Goal: Transaction & Acquisition: Book appointment/travel/reservation

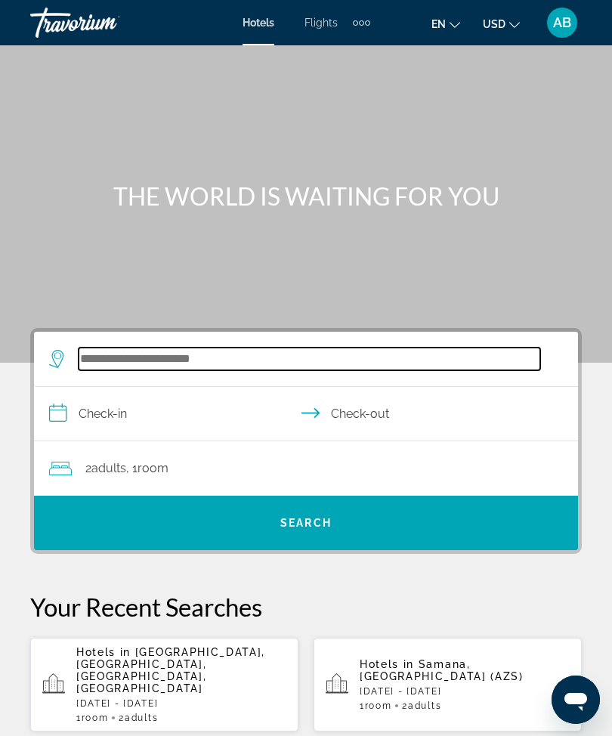
click at [183, 352] on input "Search widget" at bounding box center [310, 359] width 462 height 23
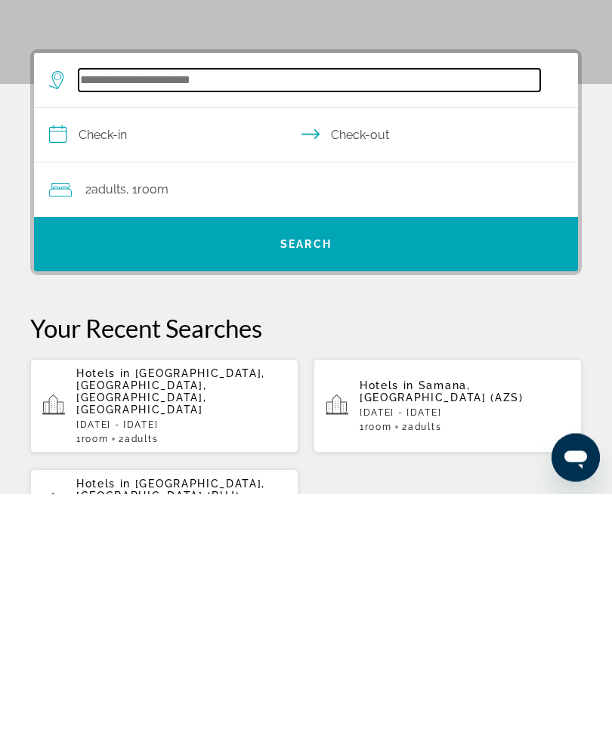
scroll to position [36, 0]
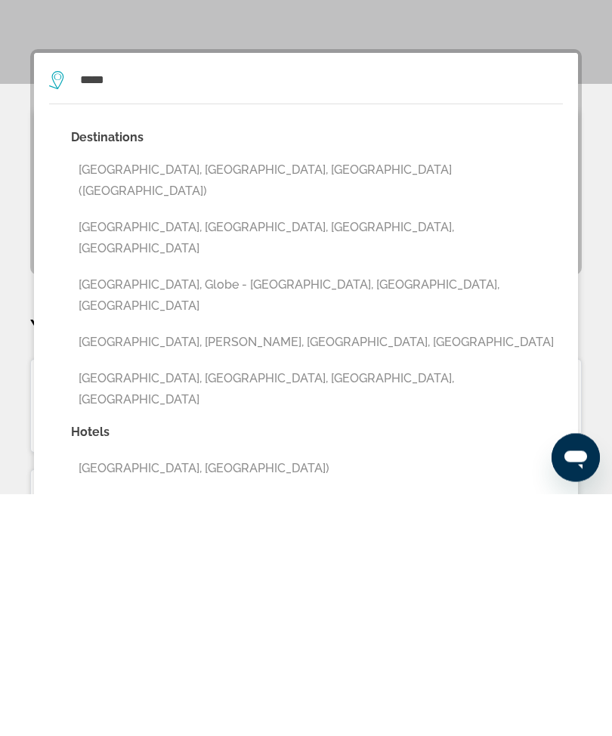
click at [138, 398] on button "Miami, FL, United States (MIA)" at bounding box center [317, 423] width 492 height 50
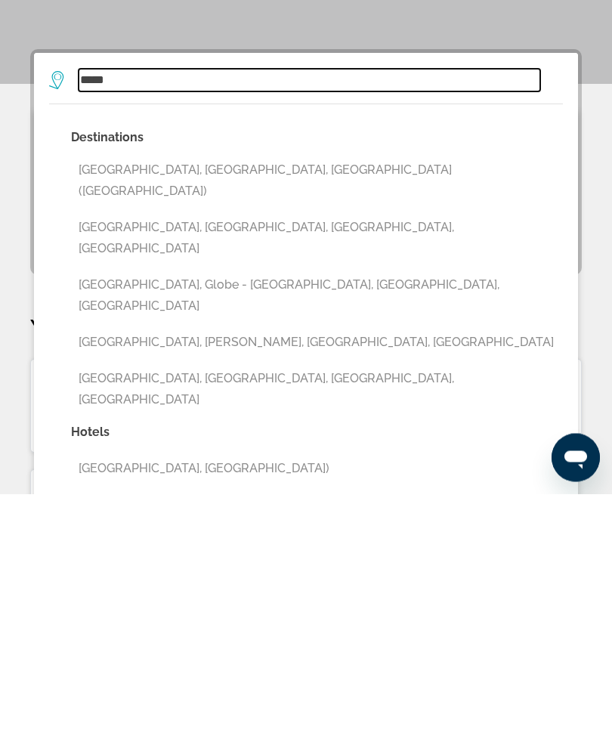
type input "**********"
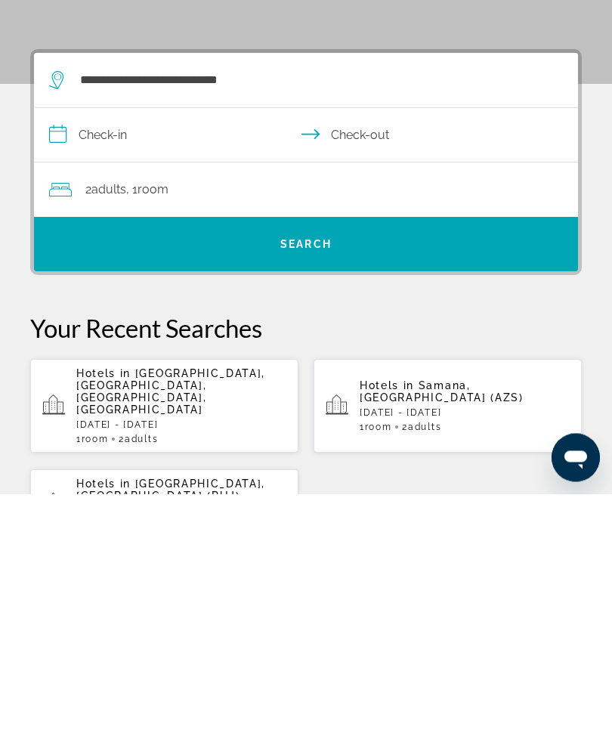
click at [60, 351] on input "**********" at bounding box center [309, 380] width 550 height 58
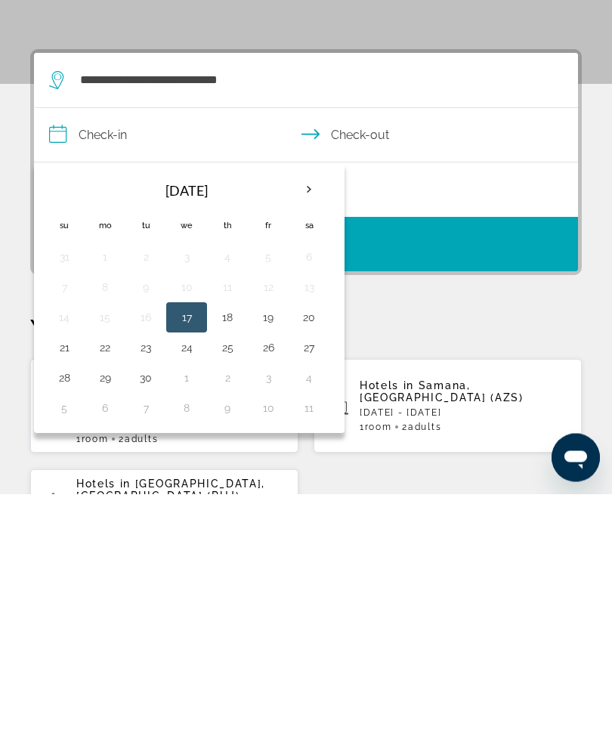
scroll to position [279, 0]
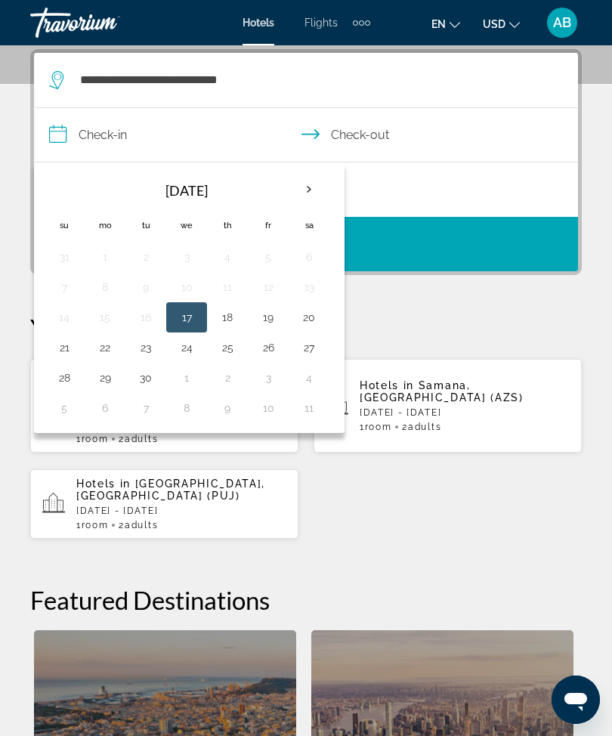
click at [314, 200] on th "Next month" at bounding box center [309, 189] width 41 height 33
click at [274, 286] on button "10" at bounding box center [268, 287] width 24 height 21
click at [278, 318] on button "17" at bounding box center [268, 317] width 24 height 21
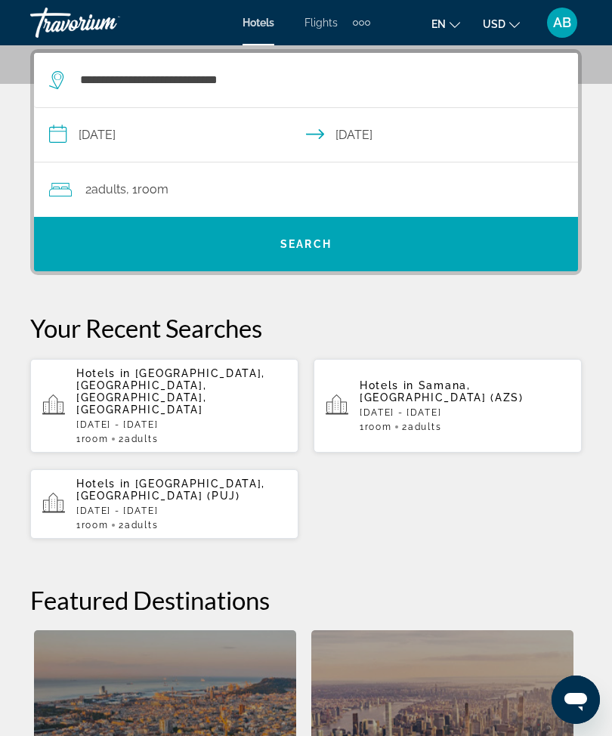
click at [56, 138] on input "**********" at bounding box center [309, 137] width 550 height 58
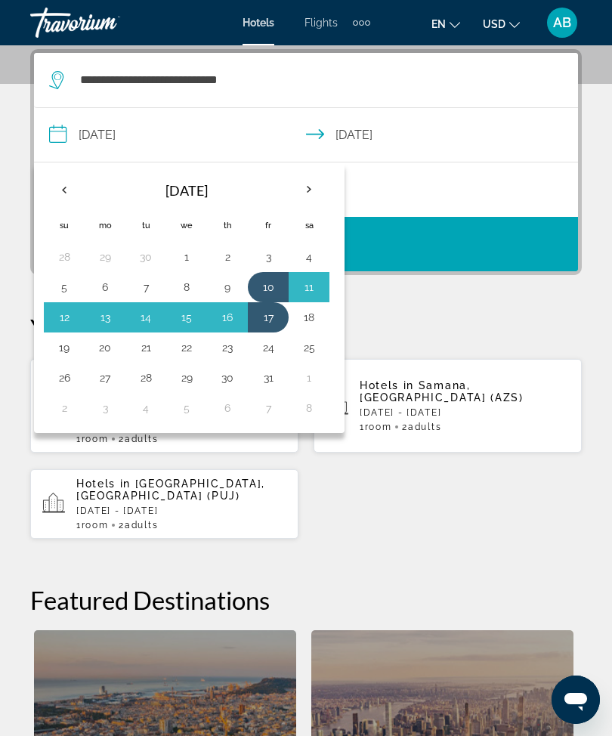
click at [60, 352] on button "19" at bounding box center [64, 347] width 24 height 21
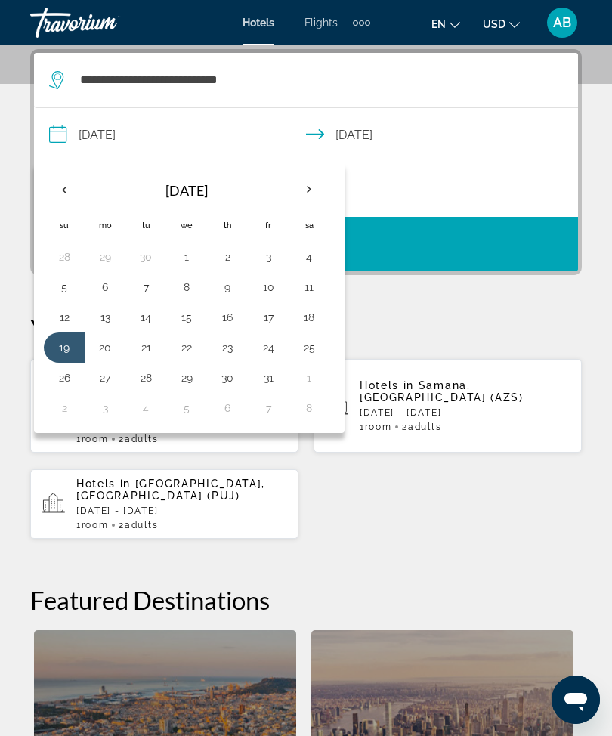
click at [279, 316] on button "17" at bounding box center [268, 317] width 24 height 21
type input "**********"
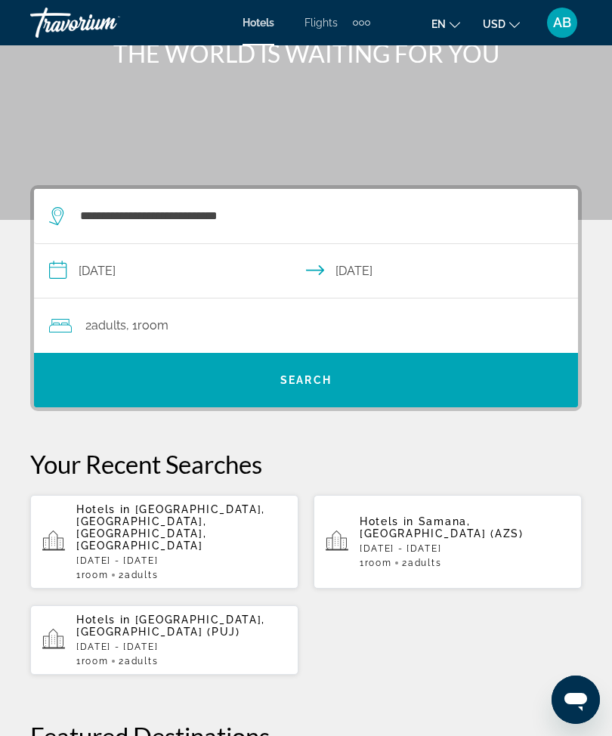
scroll to position [142, 0]
click at [363, 329] on div "2 Adult Adults , 1 Room rooms" at bounding box center [313, 326] width 529 height 21
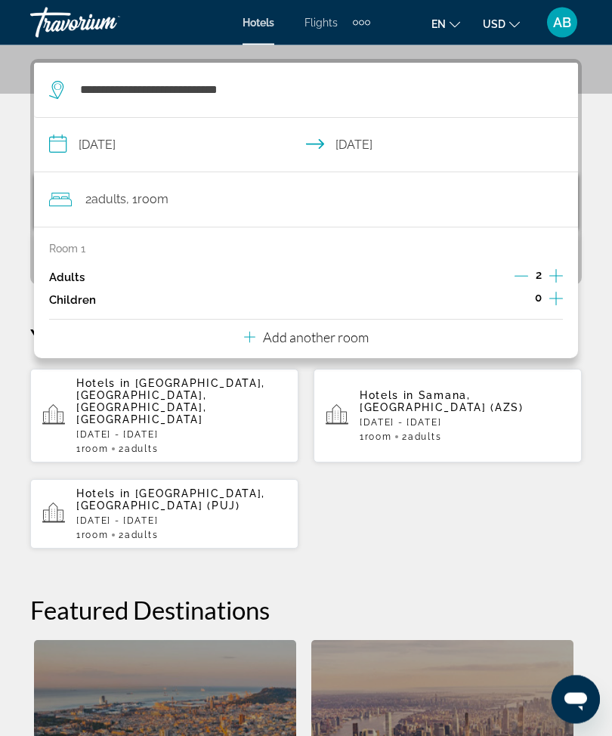
scroll to position [278, 0]
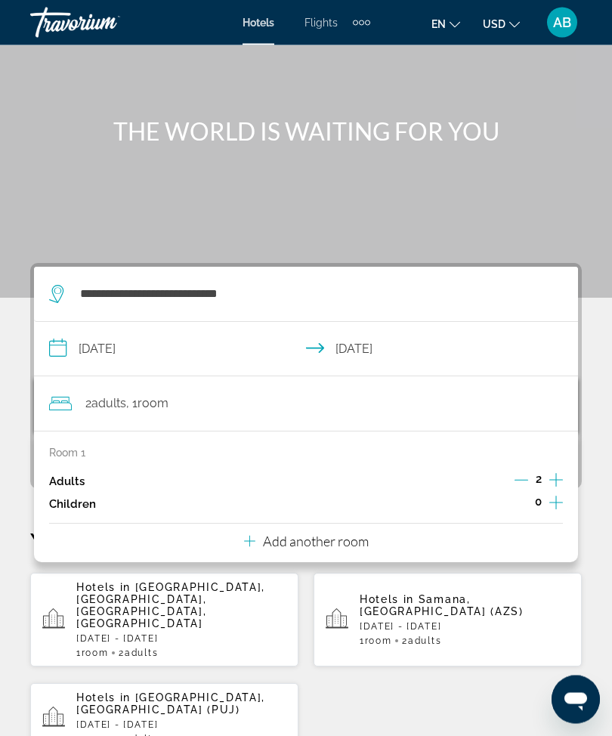
click at [9, 342] on div "**********" at bounding box center [306, 731] width 612 height 934
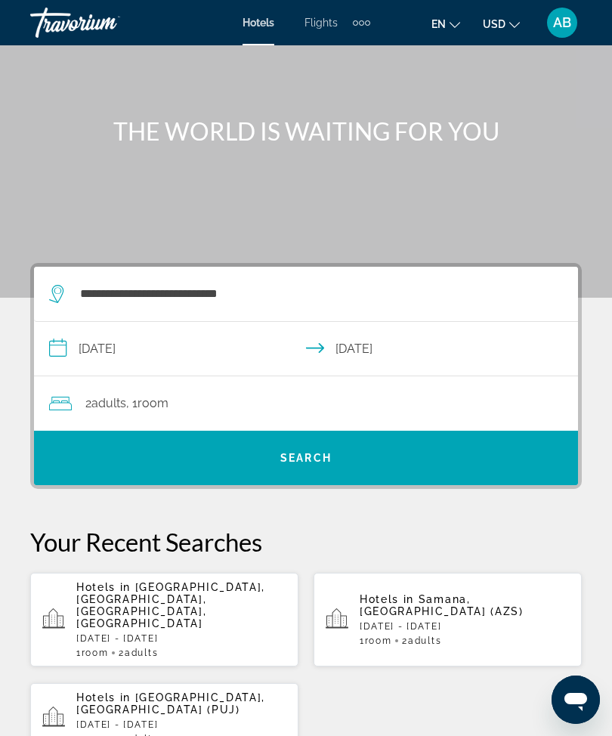
click at [318, 473] on span "Search widget" at bounding box center [306, 458] width 544 height 36
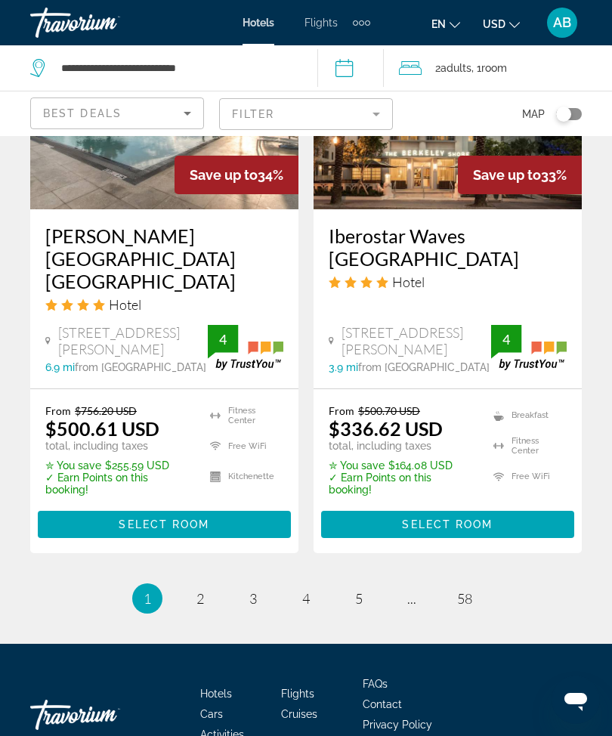
scroll to position [3209, 0]
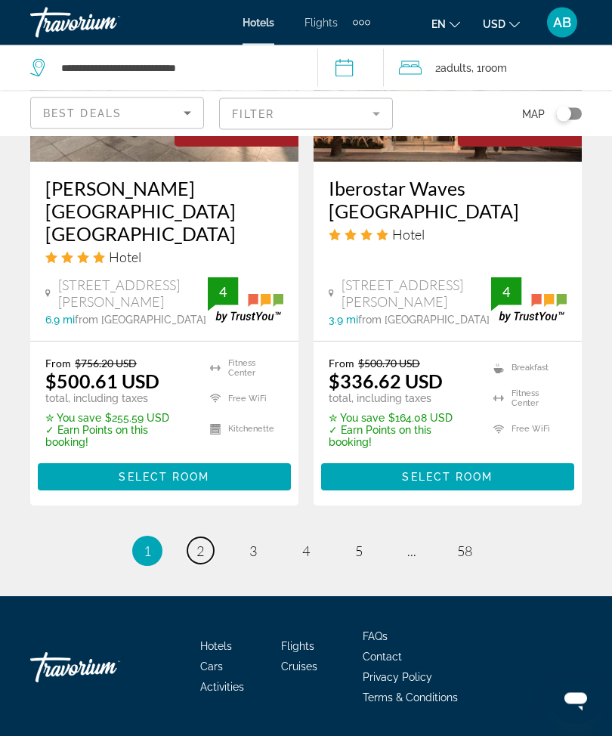
click at [191, 562] on link "page 2" at bounding box center [200, 551] width 26 height 26
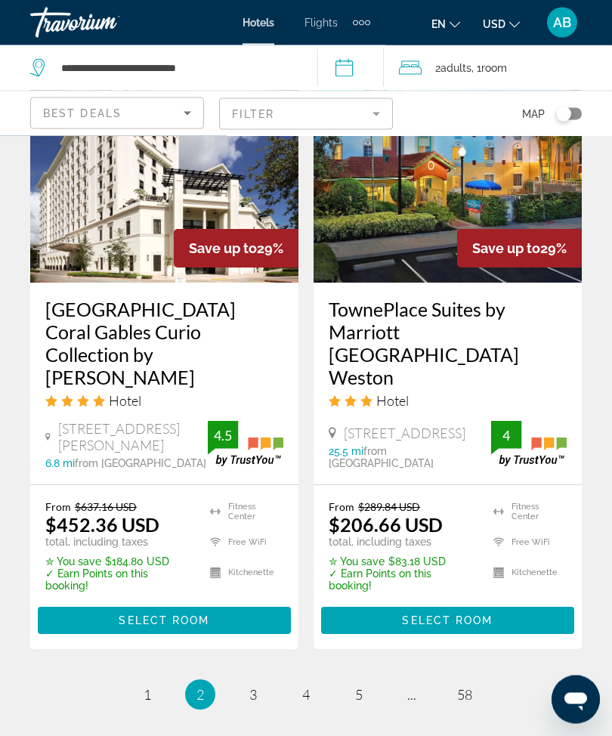
scroll to position [3112, 0]
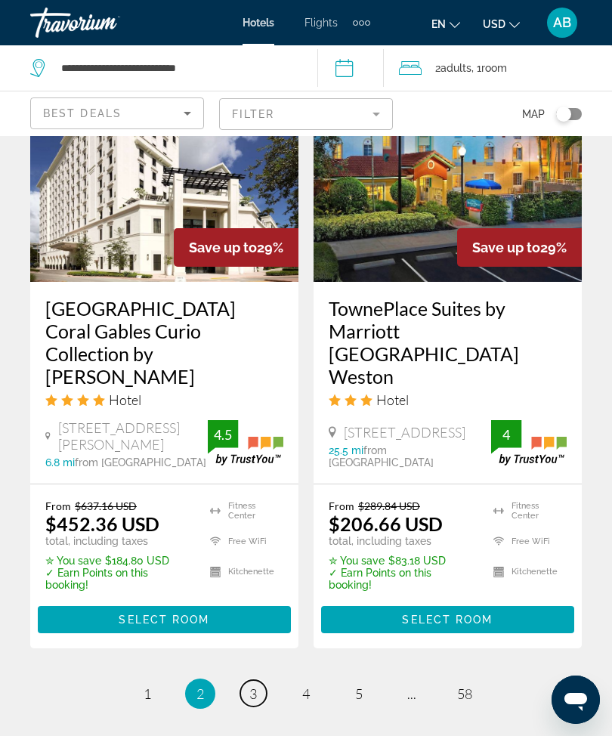
click at [262, 680] on link "page 3" at bounding box center [253, 693] width 26 height 26
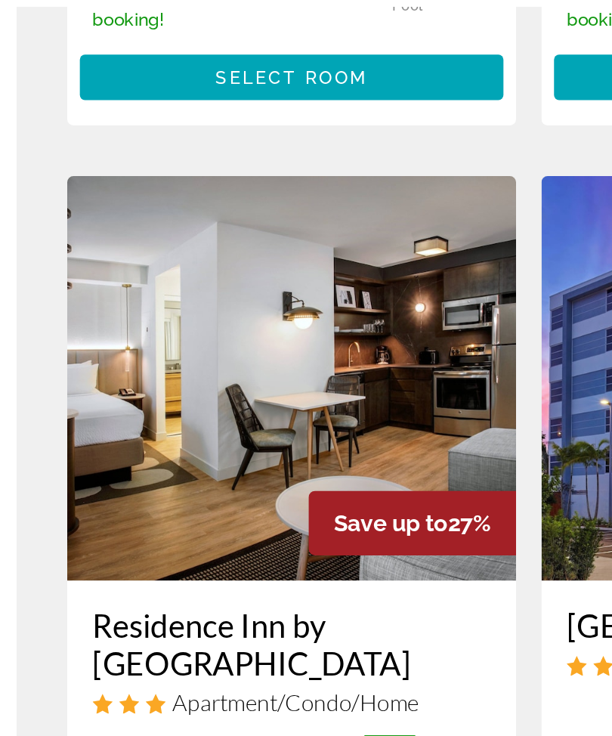
scroll to position [2911, 0]
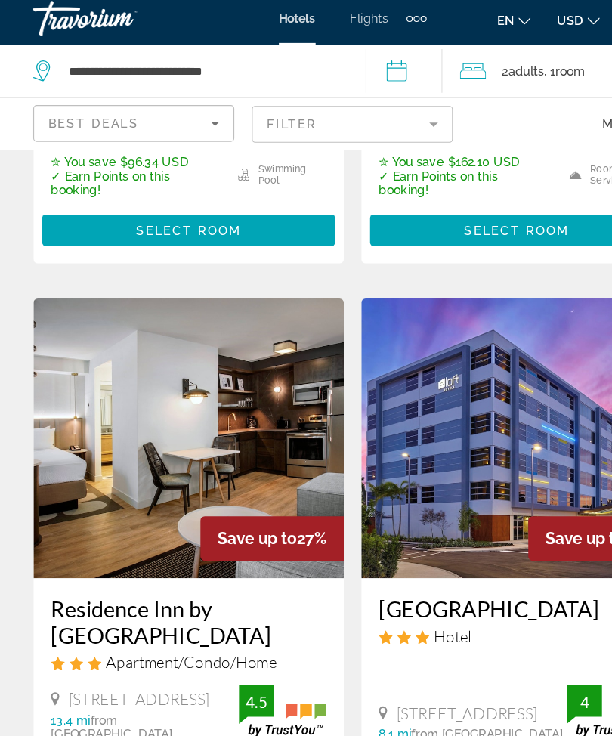
click at [370, 98] on mat-form-field "Filter" at bounding box center [306, 114] width 174 height 32
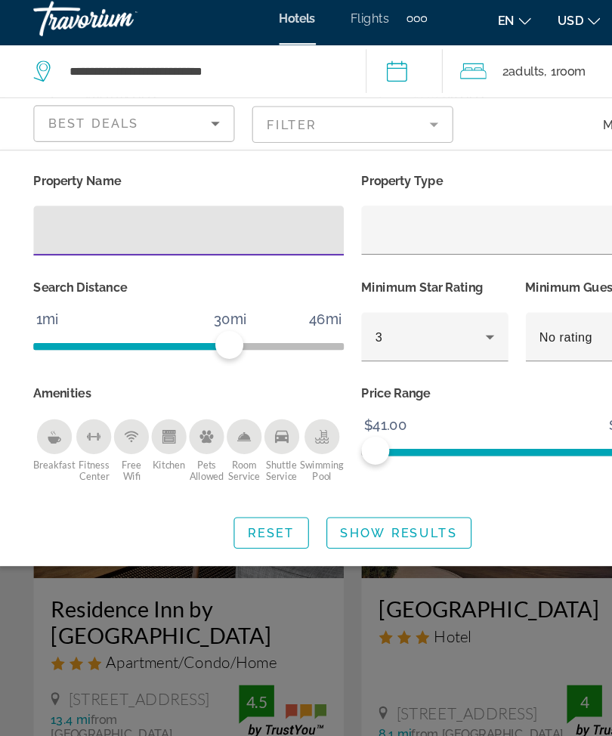
click at [140, 203] on input "Hotel Filters" at bounding box center [164, 206] width 244 height 18
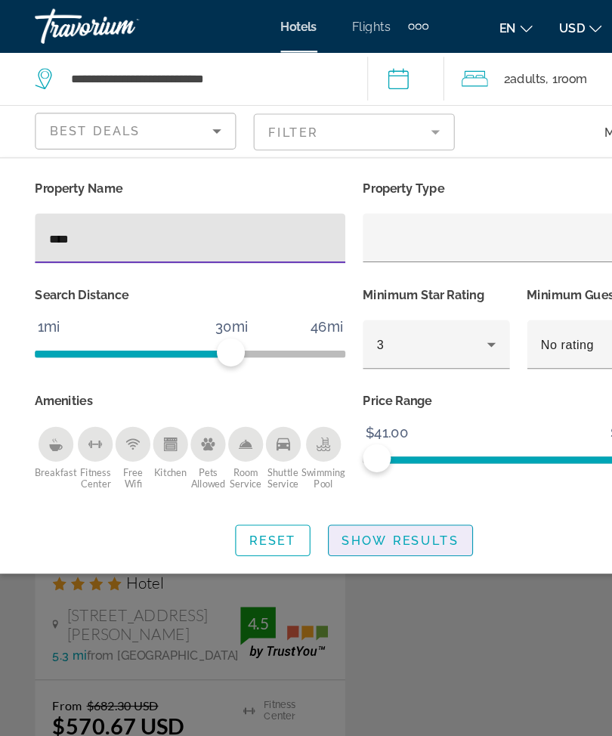
type input "****"
click at [353, 736] on html "**********" at bounding box center [306, 368] width 612 height 736
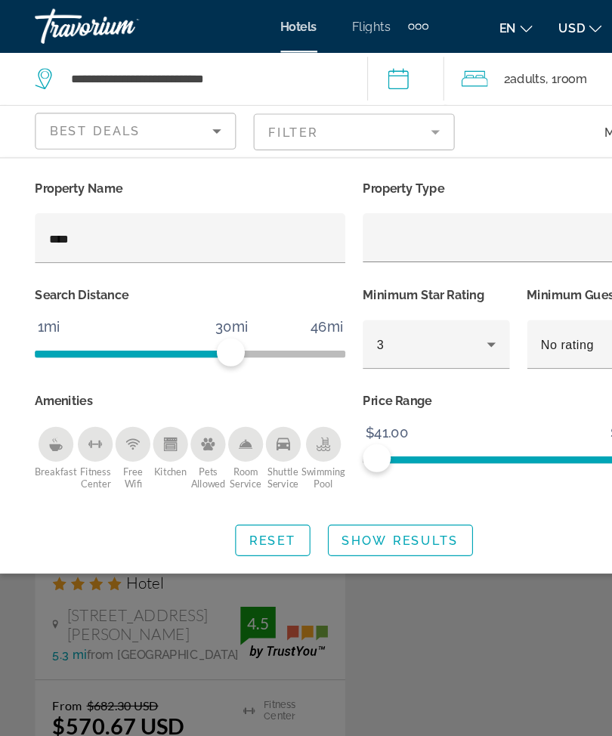
click at [380, 470] on span "Show Results" at bounding box center [346, 467] width 101 height 12
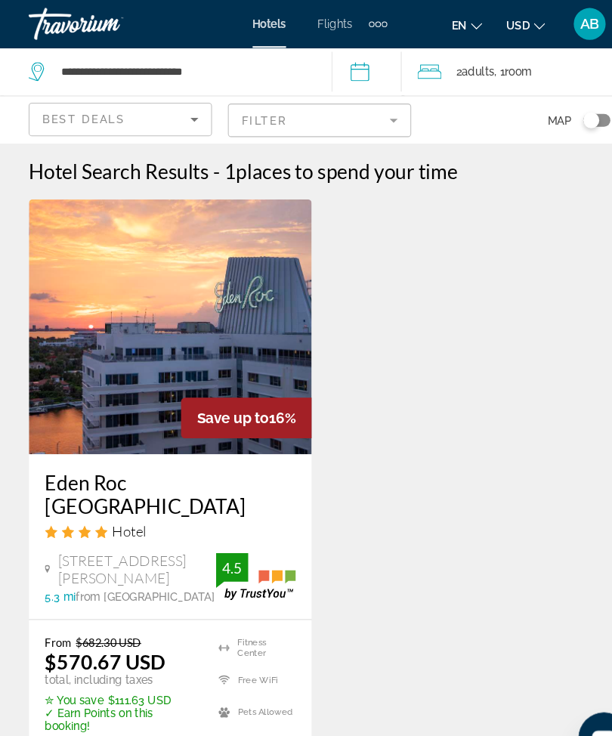
click at [364, 118] on mat-form-field "Filter" at bounding box center [306, 114] width 174 height 32
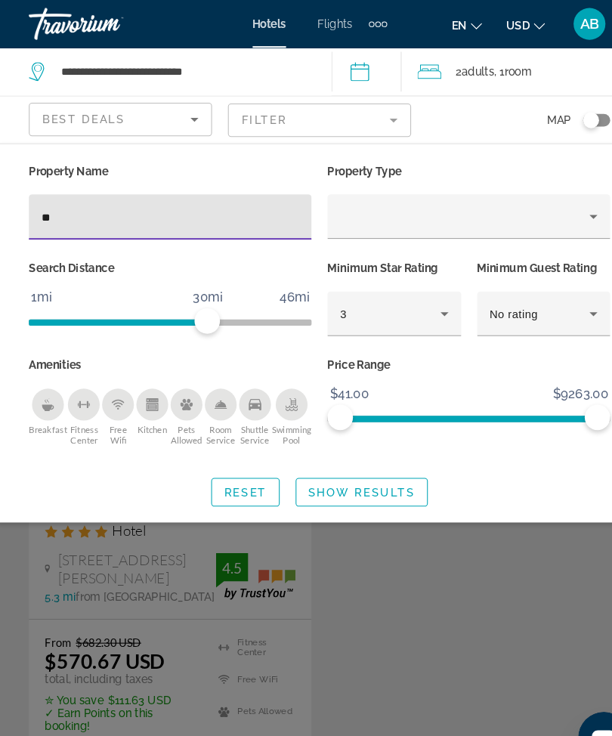
type input "*"
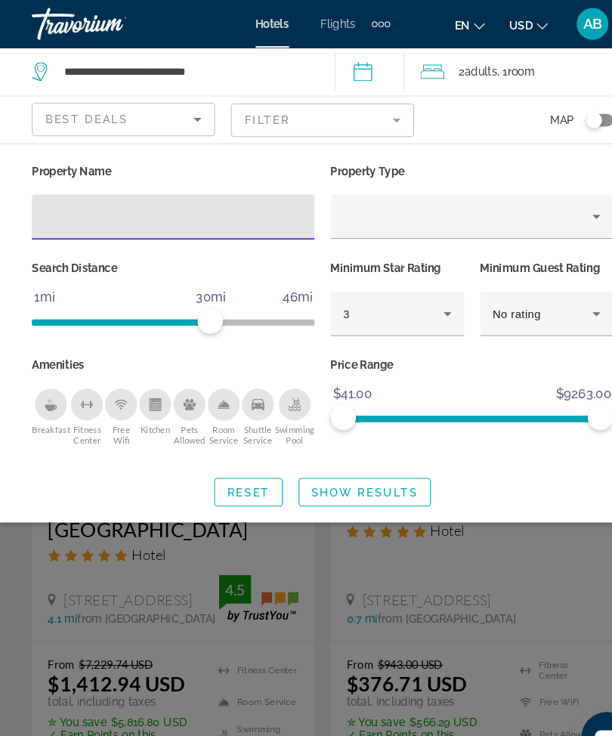
click at [370, 467] on span "Show Results" at bounding box center [346, 467] width 101 height 12
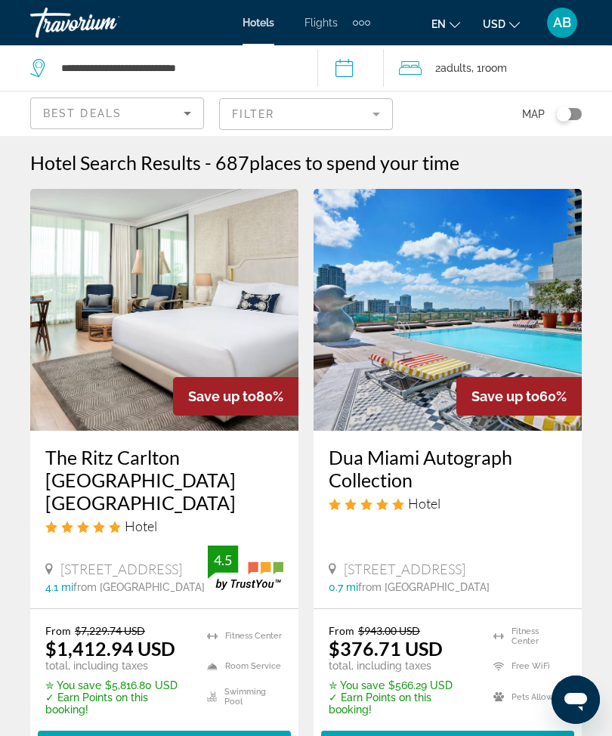
click at [463, 63] on span "Adults" at bounding box center [456, 68] width 31 height 12
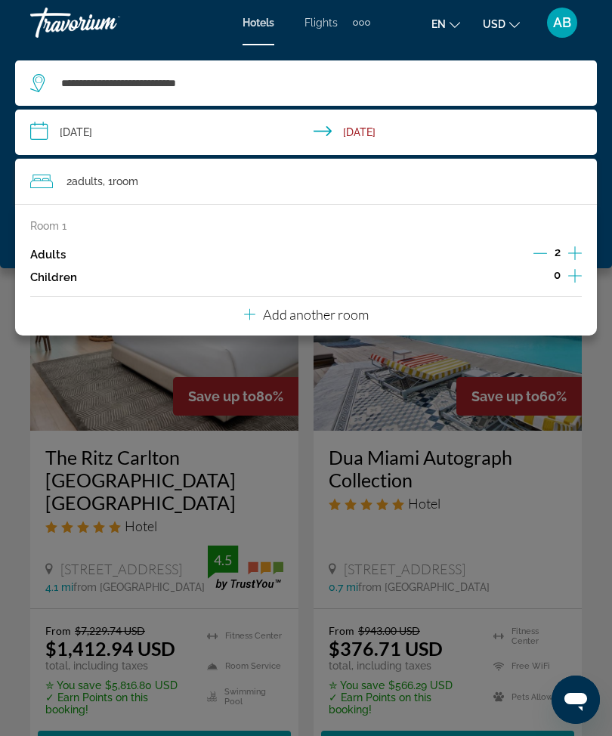
click at [14, 377] on div "Main content" at bounding box center [306, 368] width 612 height 736
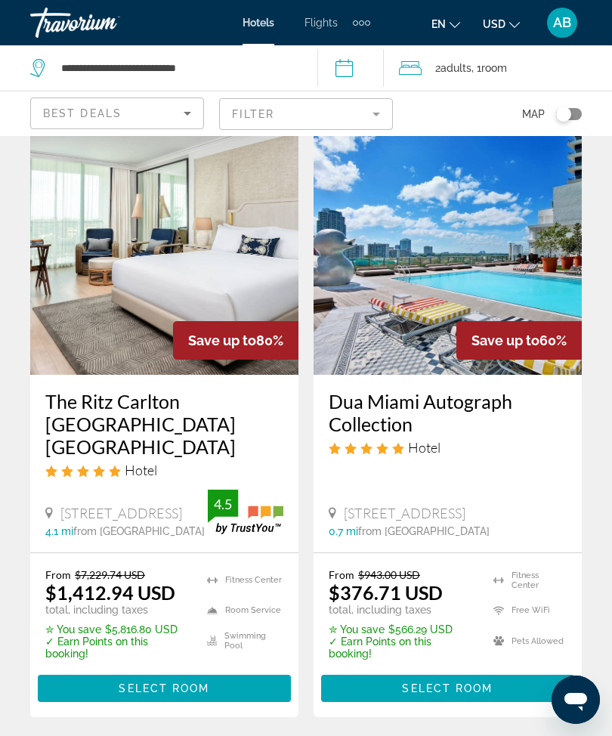
scroll to position [80, 0]
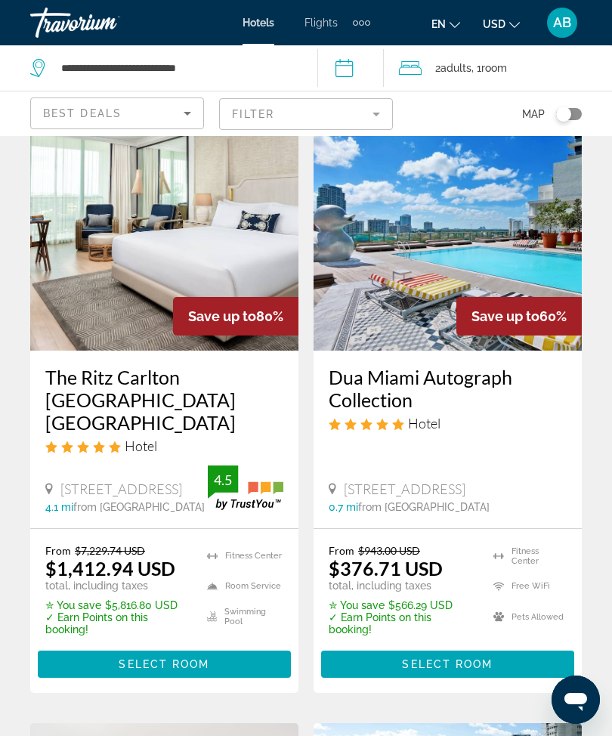
click at [248, 402] on h3 "The Ritz Carlton Coconut Grove Miami" at bounding box center [164, 400] width 238 height 68
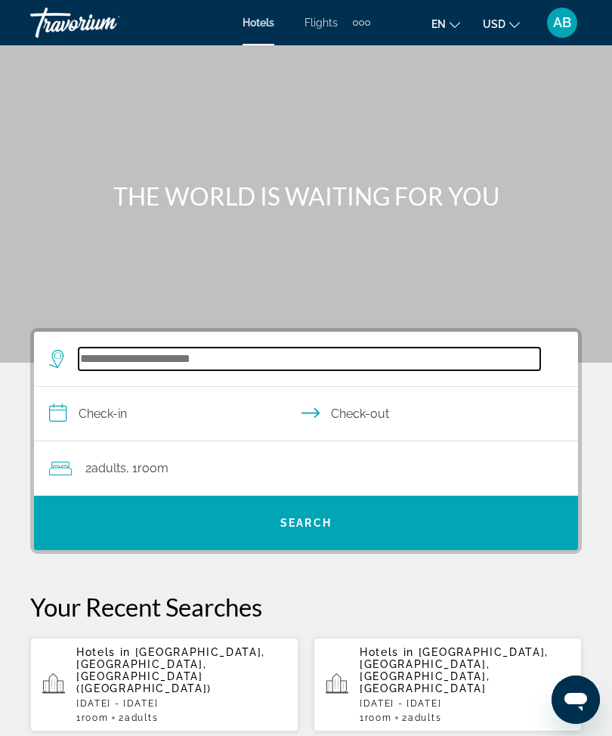
click at [214, 366] on input "Search widget" at bounding box center [310, 359] width 462 height 23
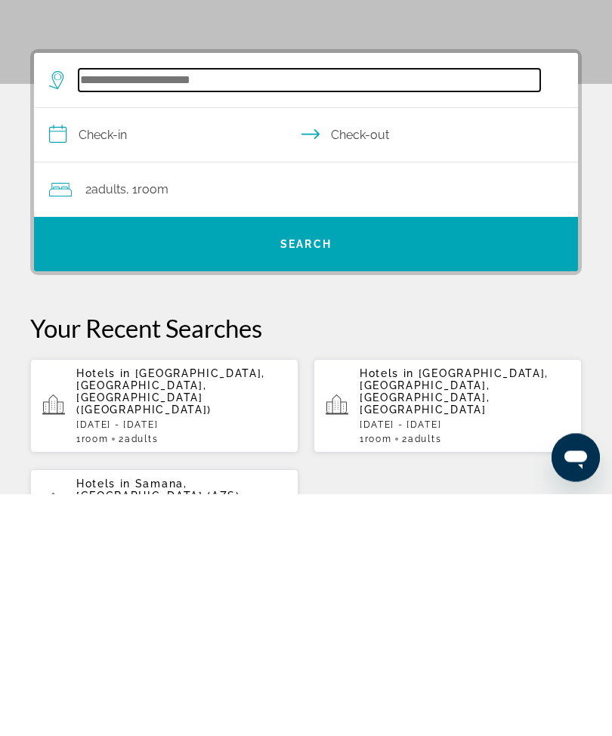
scroll to position [36, 0]
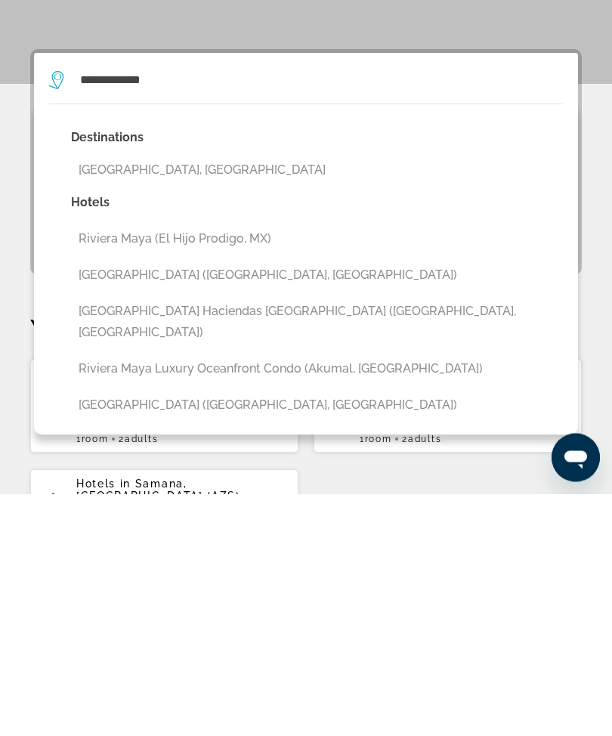
click at [215, 398] on button "Riviera Maya, Mexico" at bounding box center [317, 412] width 492 height 29
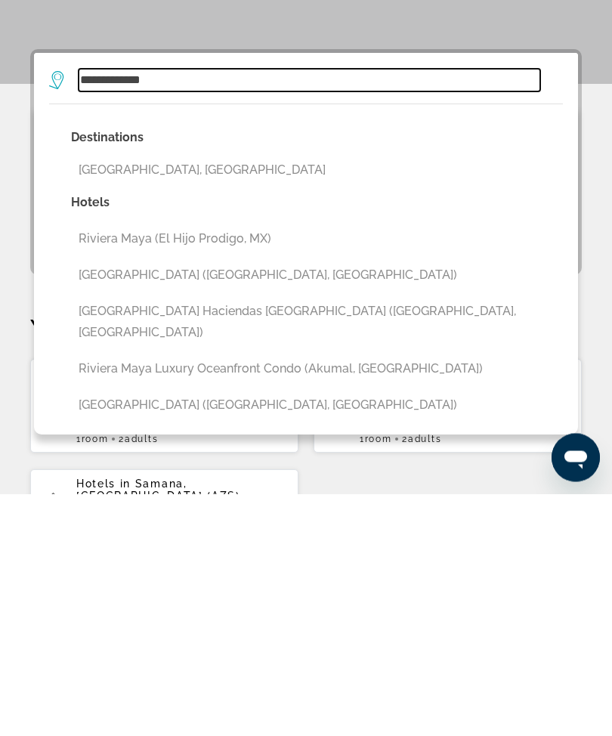
type input "**********"
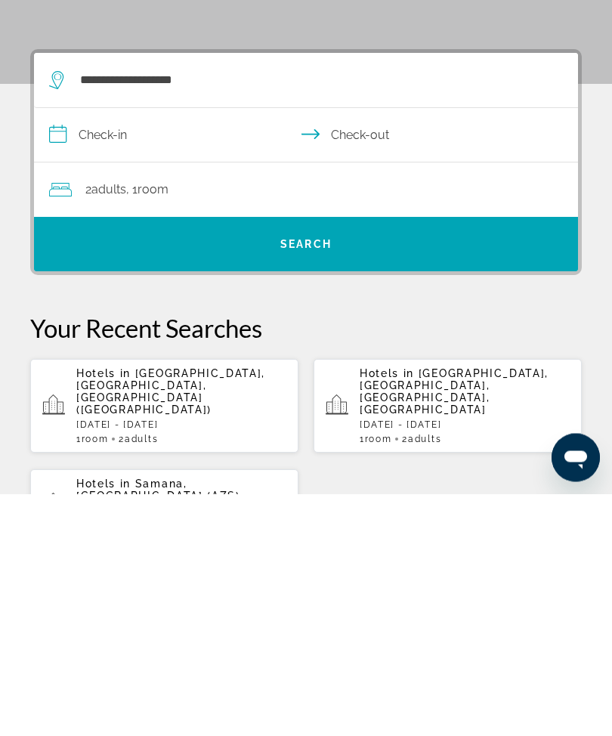
click at [57, 351] on input "**********" at bounding box center [309, 380] width 550 height 58
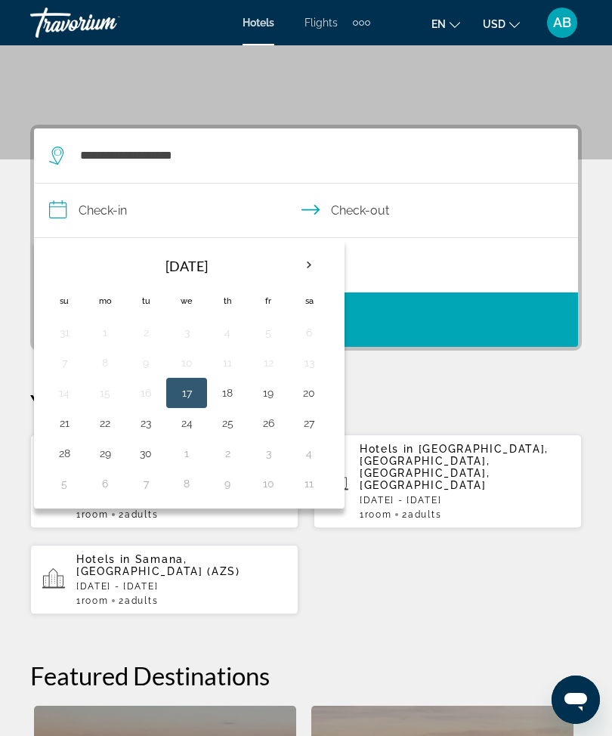
scroll to position [204, 0]
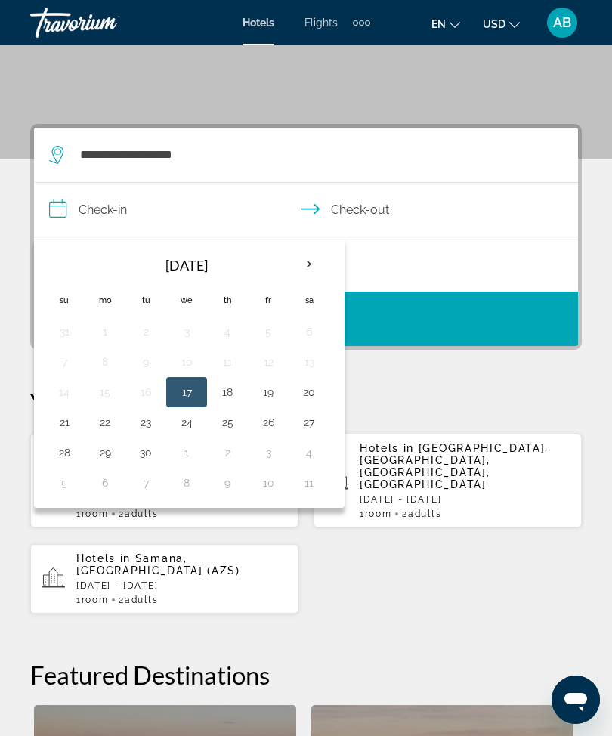
click at [317, 257] on th "Next month" at bounding box center [309, 264] width 41 height 33
click at [318, 269] on th "Next month" at bounding box center [309, 264] width 41 height 33
click at [104, 423] on button "17" at bounding box center [105, 422] width 24 height 21
click at [279, 430] on button "21" at bounding box center [268, 422] width 24 height 21
type input "**********"
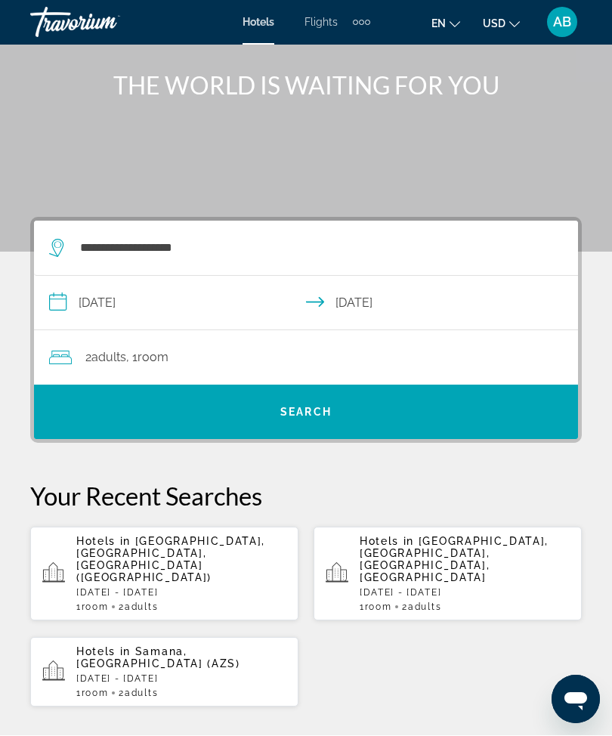
click at [333, 411] on span "Search widget" at bounding box center [306, 413] width 544 height 36
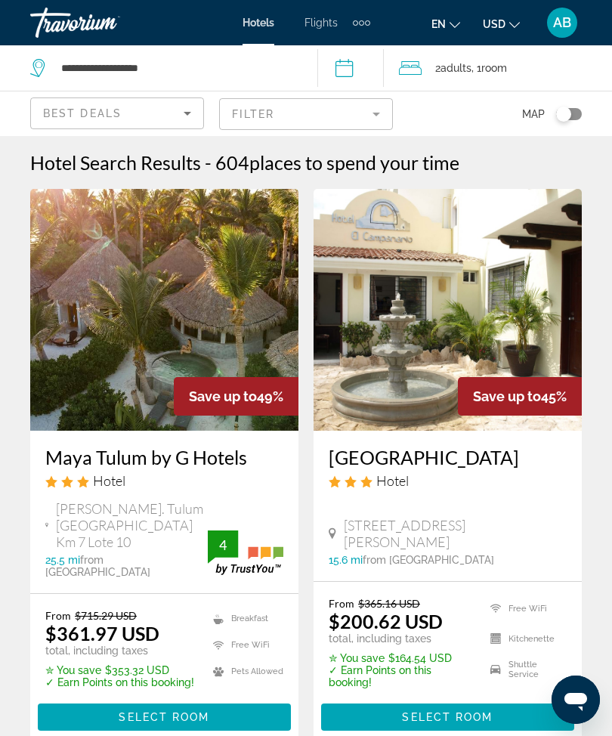
click at [378, 113] on mat-form-field "Filter" at bounding box center [306, 114] width 174 height 32
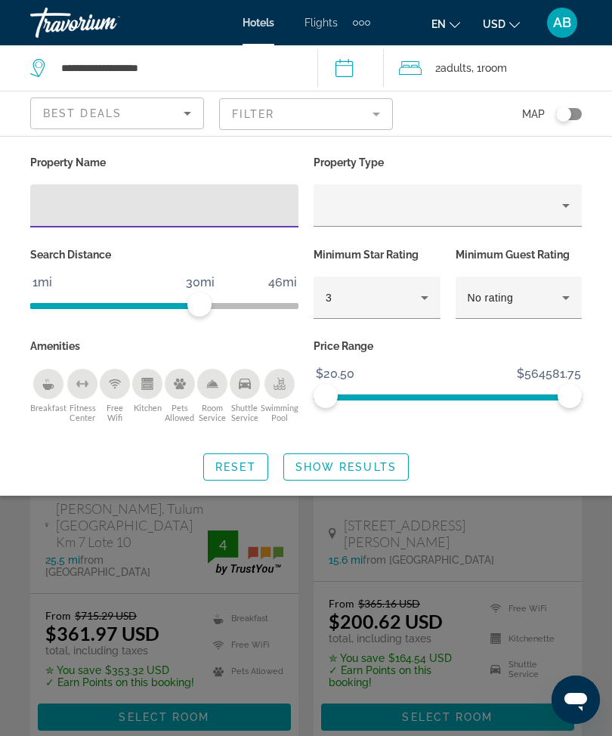
click at [101, 212] on input "Hotel Filters" at bounding box center [164, 206] width 244 height 18
type input "******"
click at [377, 461] on span "Show Results" at bounding box center [346, 467] width 101 height 12
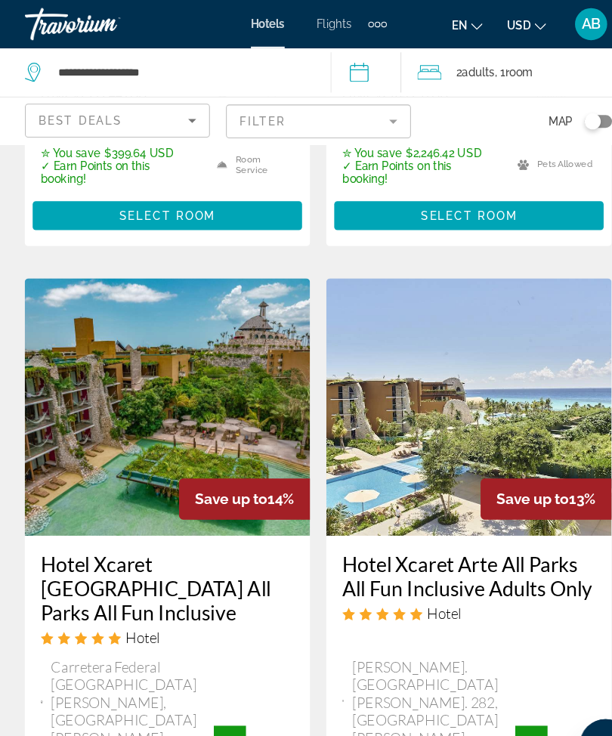
scroll to position [600, 0]
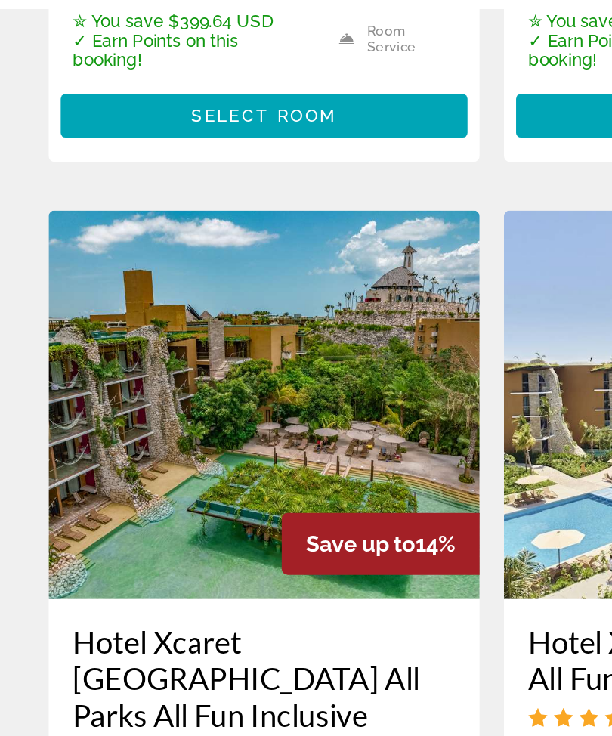
click at [169, 262] on img "Main content" at bounding box center [164, 383] width 268 height 242
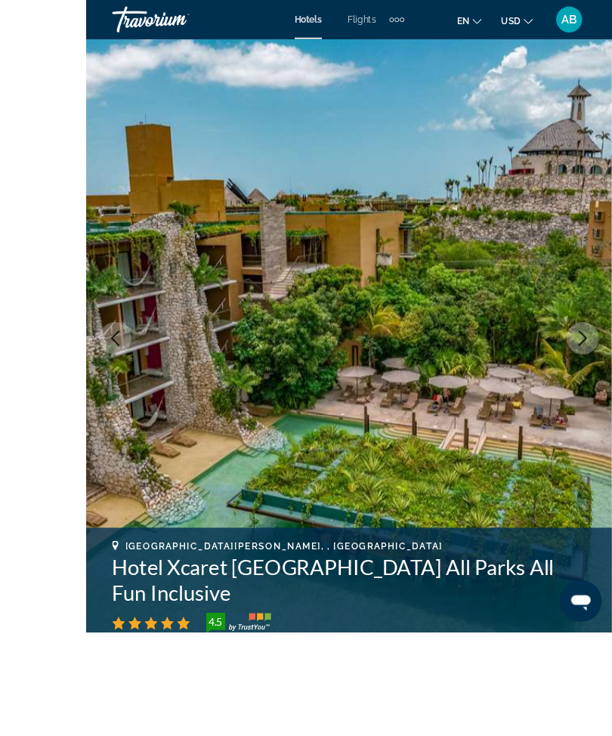
scroll to position [142, 0]
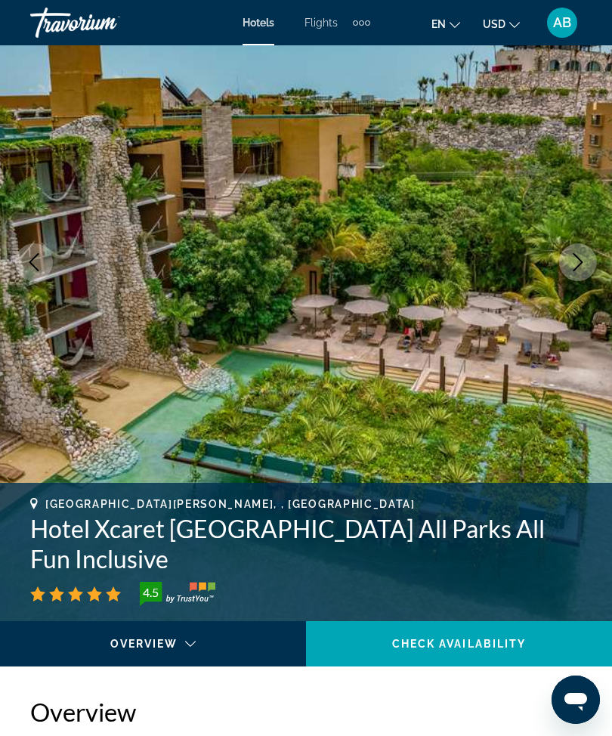
click at [580, 265] on icon "Next image" at bounding box center [579, 262] width 10 height 18
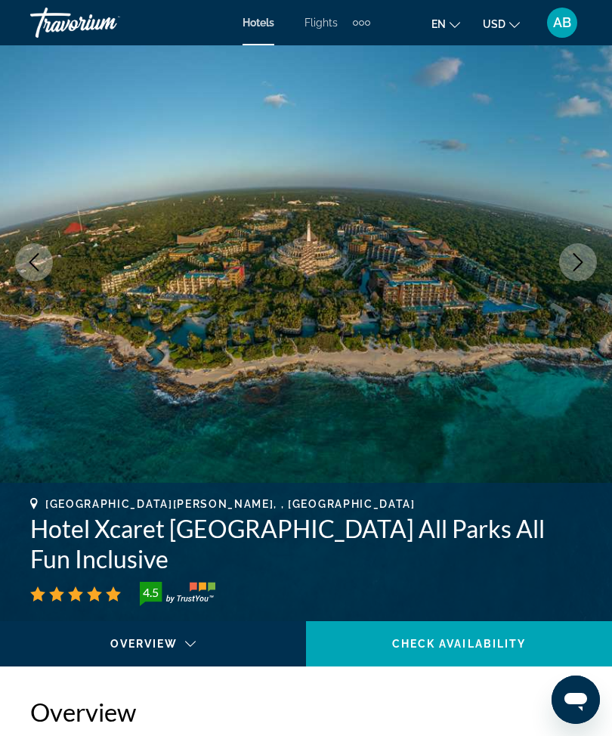
click at [581, 271] on button "Next image" at bounding box center [578, 262] width 38 height 38
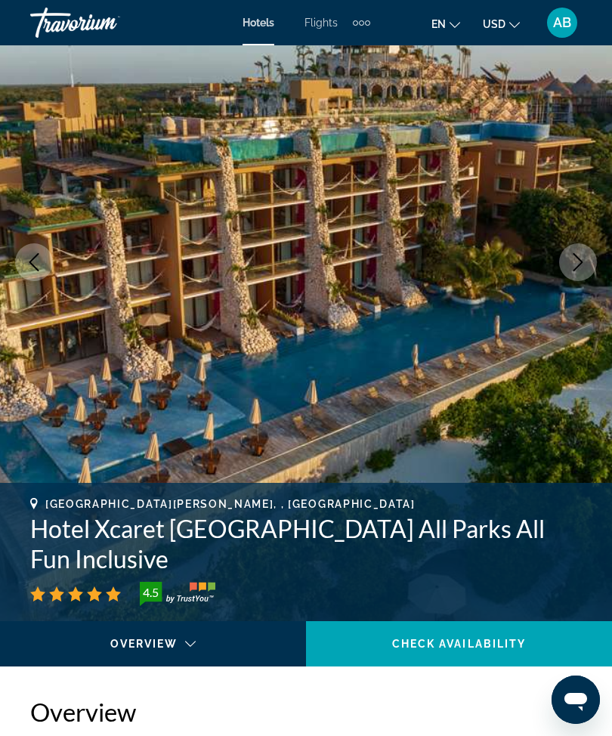
click at [578, 268] on icon "Next image" at bounding box center [579, 262] width 10 height 18
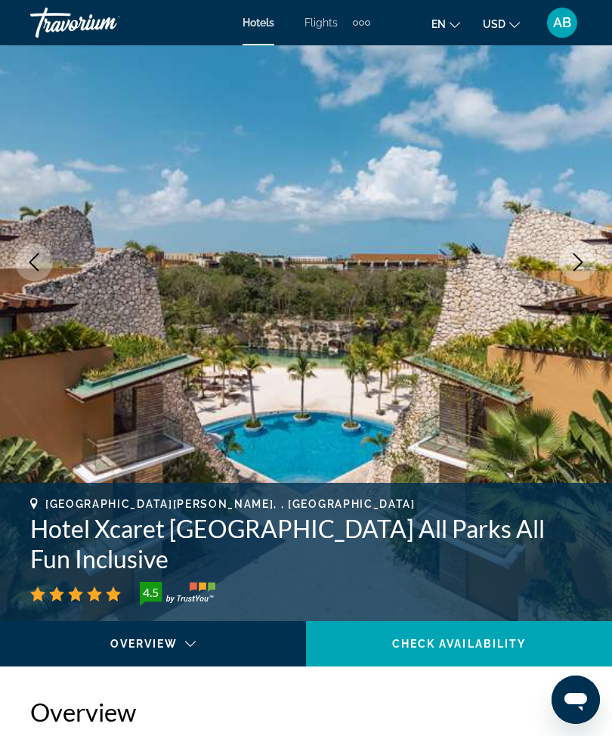
click at [566, 268] on button "Next image" at bounding box center [578, 262] width 38 height 38
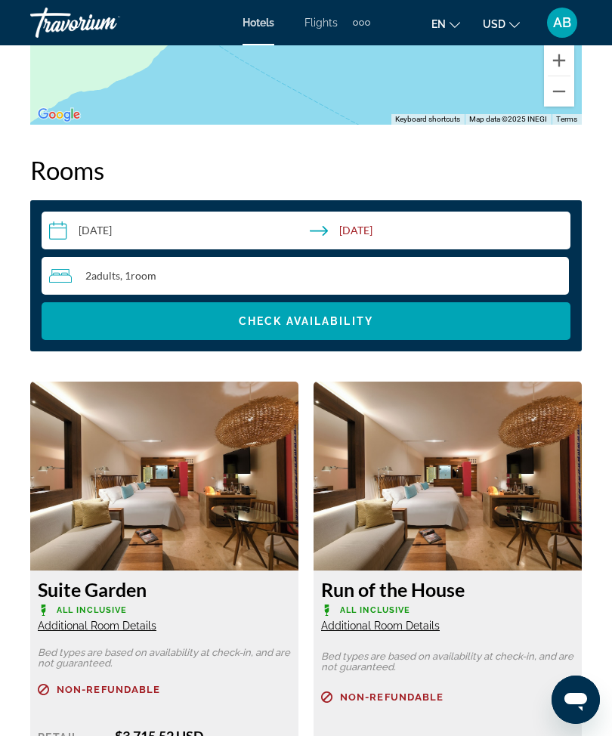
scroll to position [2431, 0]
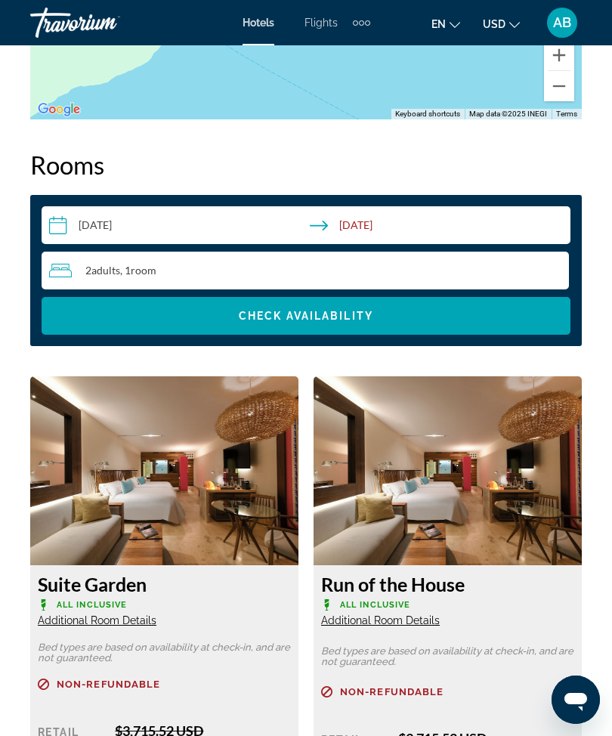
click at [42, 212] on input "**********" at bounding box center [309, 227] width 535 height 42
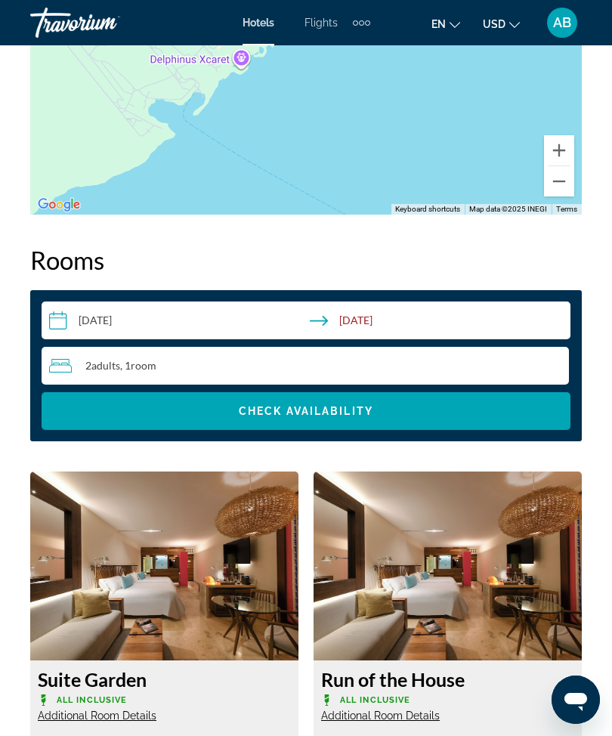
scroll to position [2336, 0]
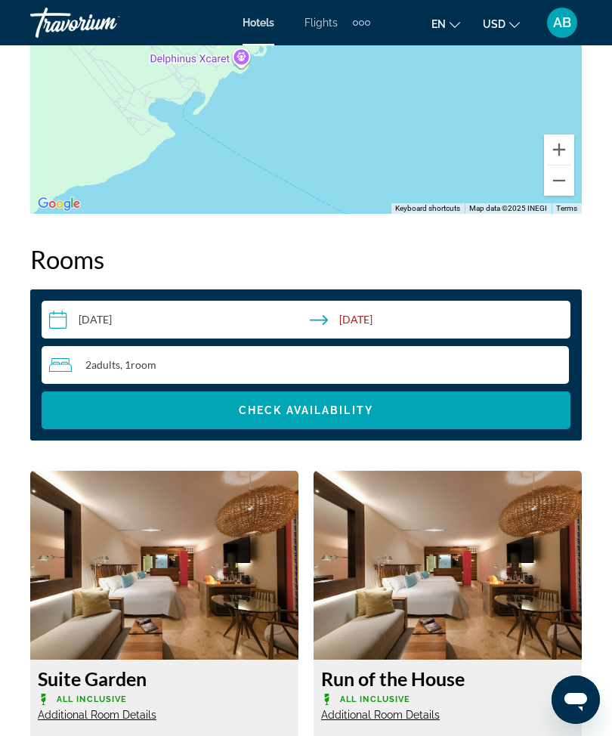
click at [51, 308] on input "**********" at bounding box center [309, 322] width 535 height 42
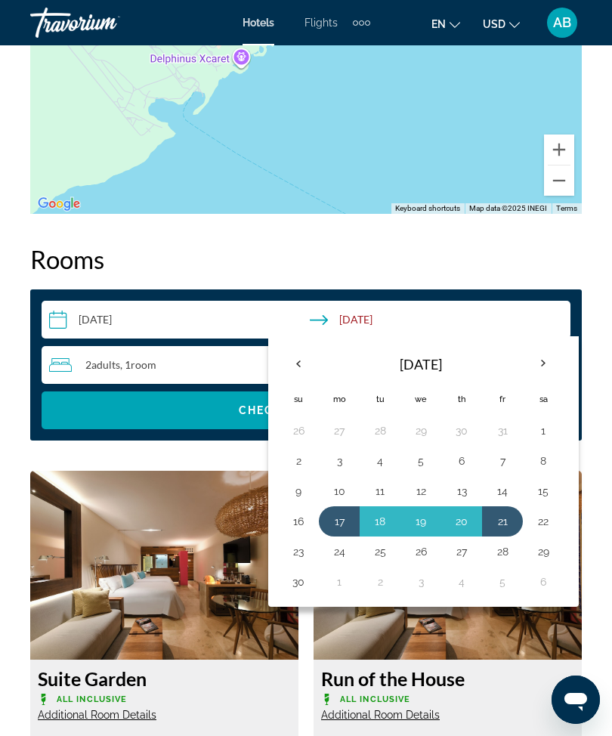
click at [538, 351] on th "Next month" at bounding box center [543, 363] width 41 height 33
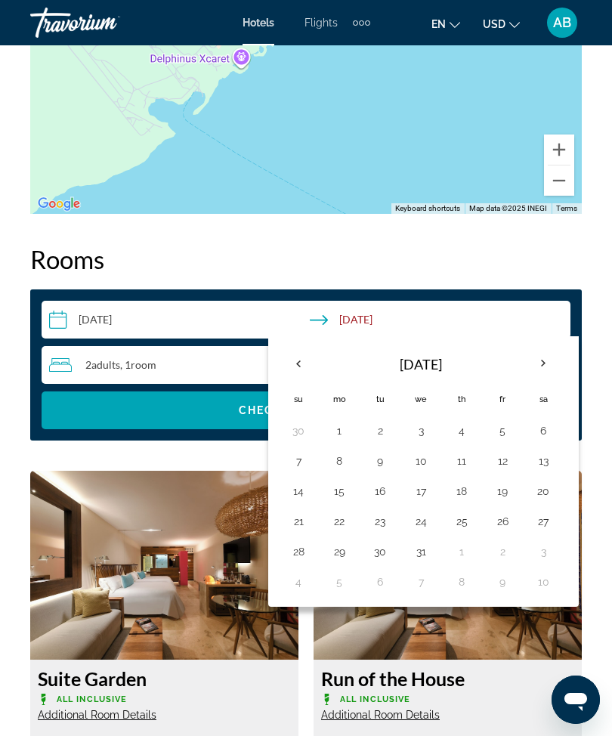
click at [553, 351] on th "Next month" at bounding box center [543, 363] width 41 height 33
click at [550, 356] on th "Next month" at bounding box center [543, 363] width 41 height 33
click at [550, 355] on th "Next month" at bounding box center [543, 363] width 41 height 33
click at [554, 356] on th "Next month" at bounding box center [543, 363] width 41 height 33
click at [553, 358] on th "Next month" at bounding box center [543, 363] width 41 height 33
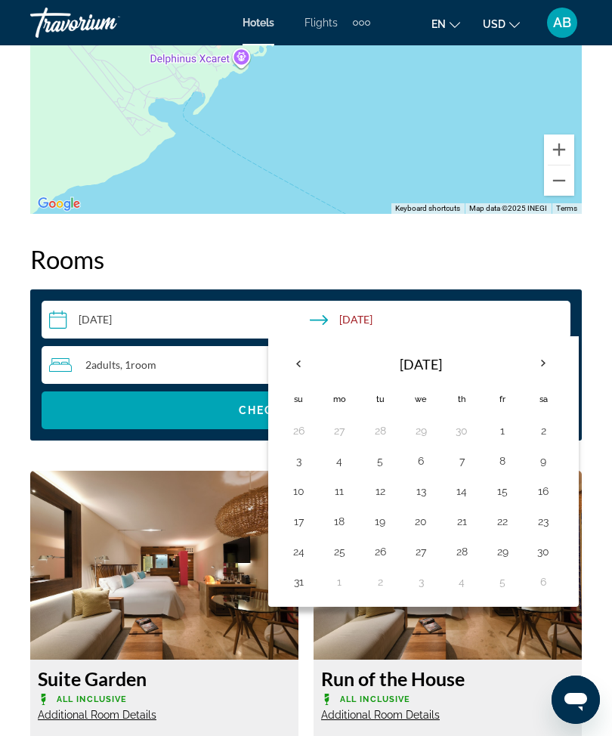
click at [549, 362] on th "Next month" at bounding box center [543, 363] width 41 height 33
click at [338, 484] on button "15" at bounding box center [339, 491] width 24 height 21
click at [504, 481] on button "19" at bounding box center [503, 491] width 24 height 21
type input "**********"
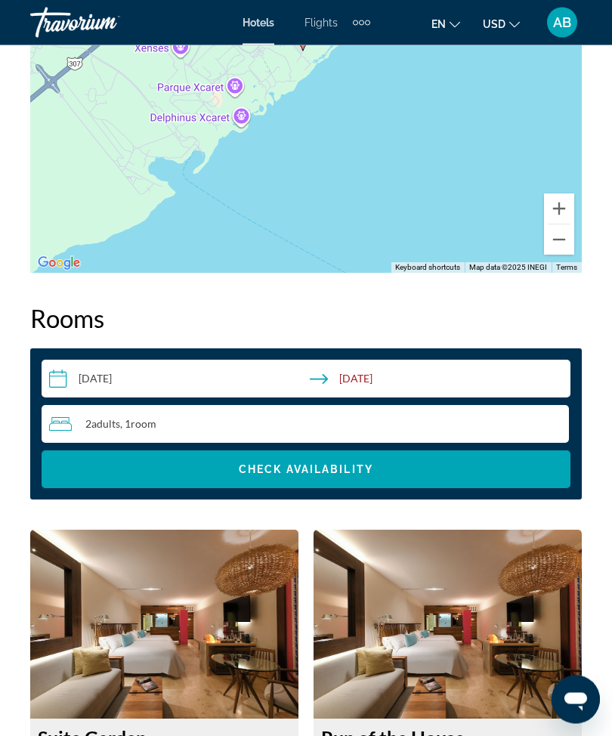
click at [183, 416] on div "2 Adult Adults , 1 Room rooms" at bounding box center [309, 425] width 520 height 18
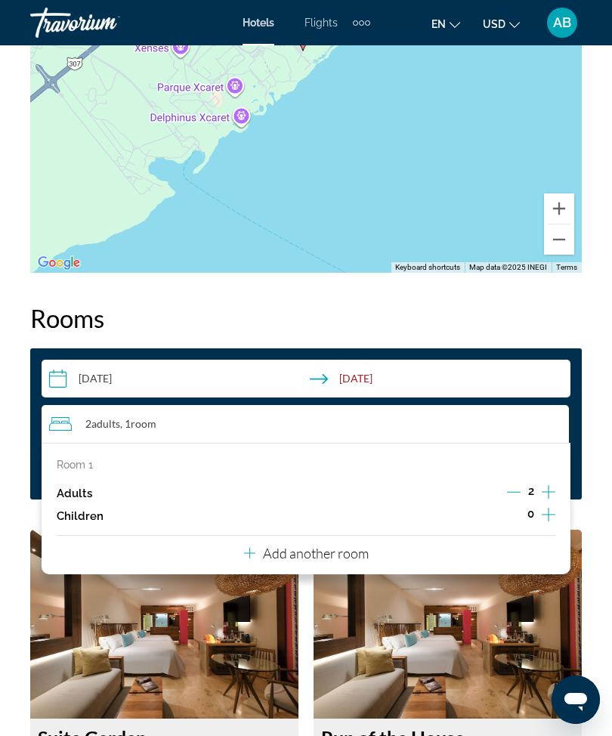
click at [550, 506] on icon "Increment children" at bounding box center [549, 515] width 14 height 18
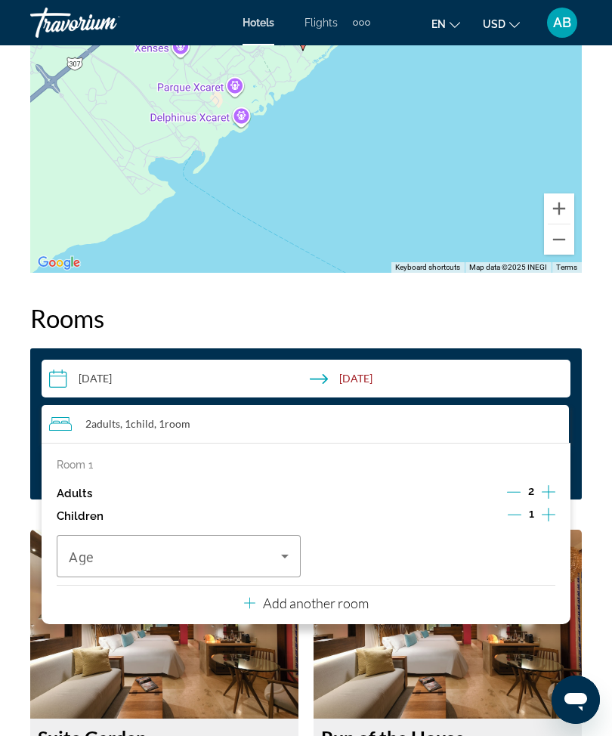
click at [275, 548] on span "Travelers: 2 adults, 1 child" at bounding box center [175, 556] width 212 height 18
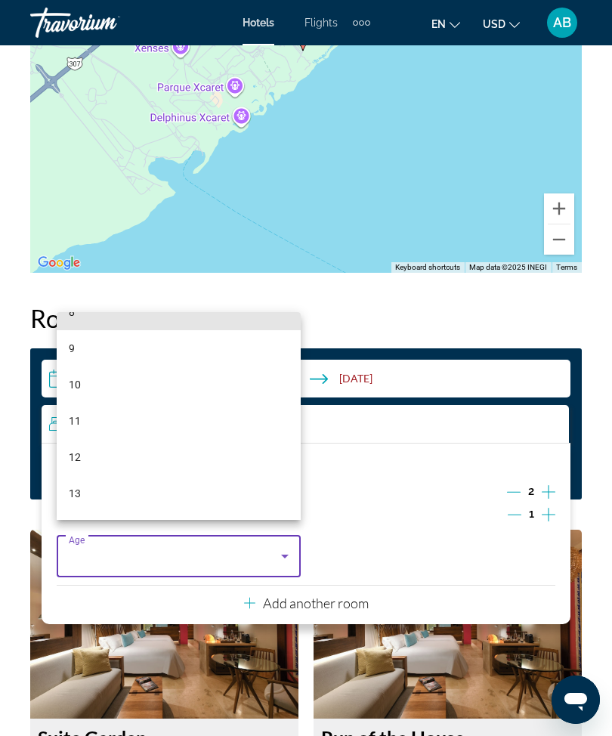
scroll to position [321, 0]
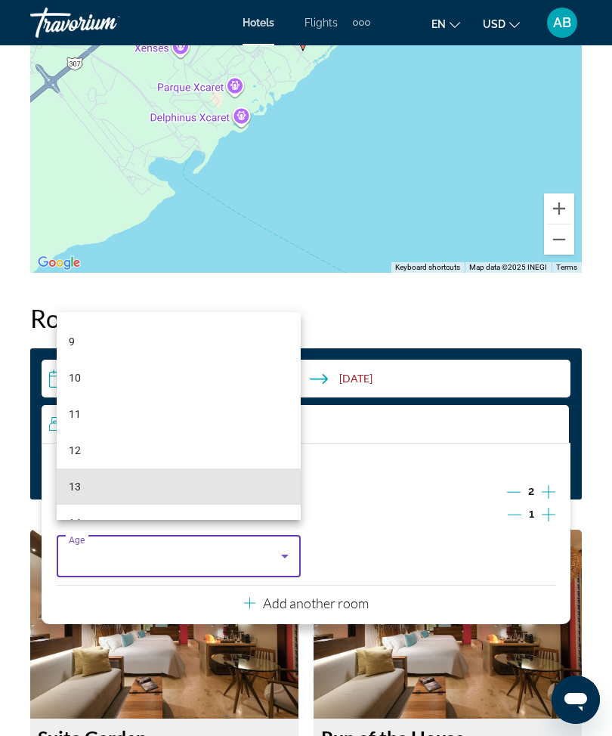
click at [104, 505] on mat-option "13" at bounding box center [179, 487] width 244 height 36
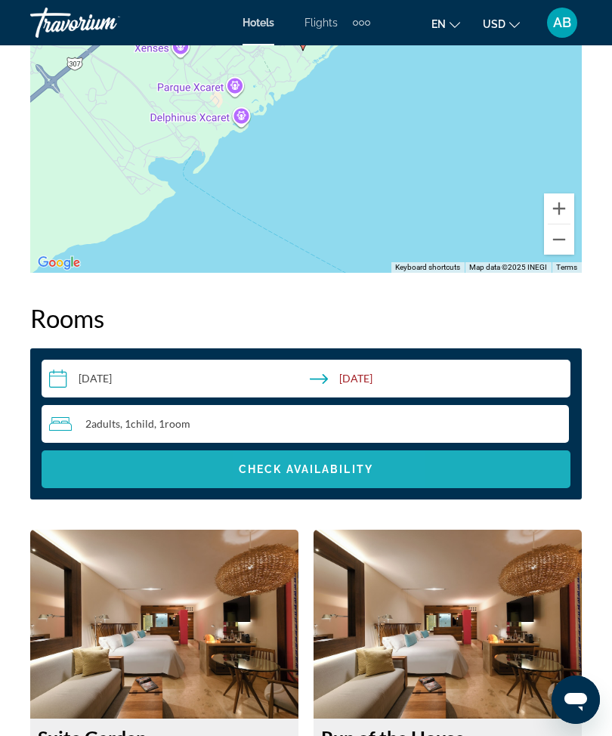
click at [338, 466] on span "Search widget" at bounding box center [306, 469] width 529 height 36
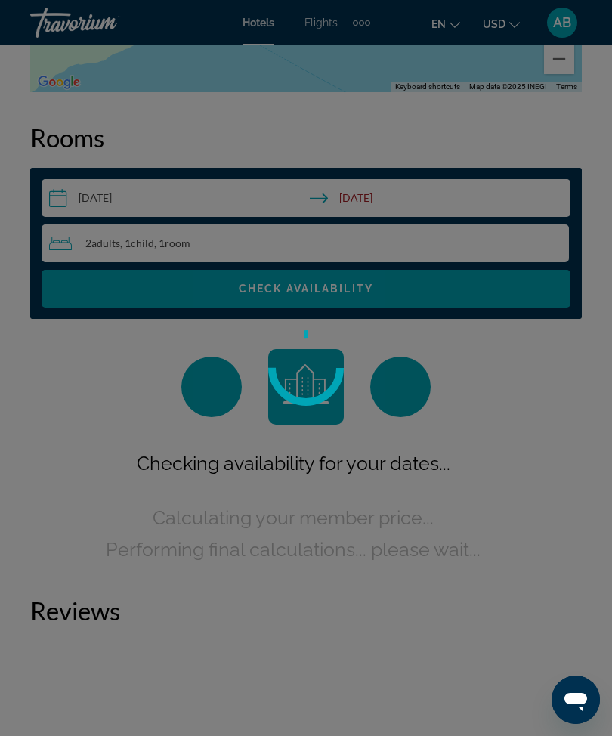
scroll to position [2478, 0]
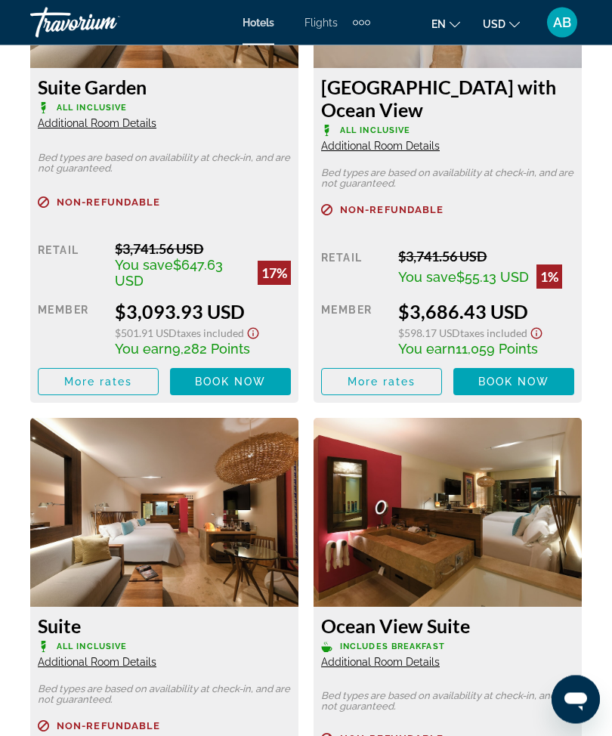
scroll to position [2934, 0]
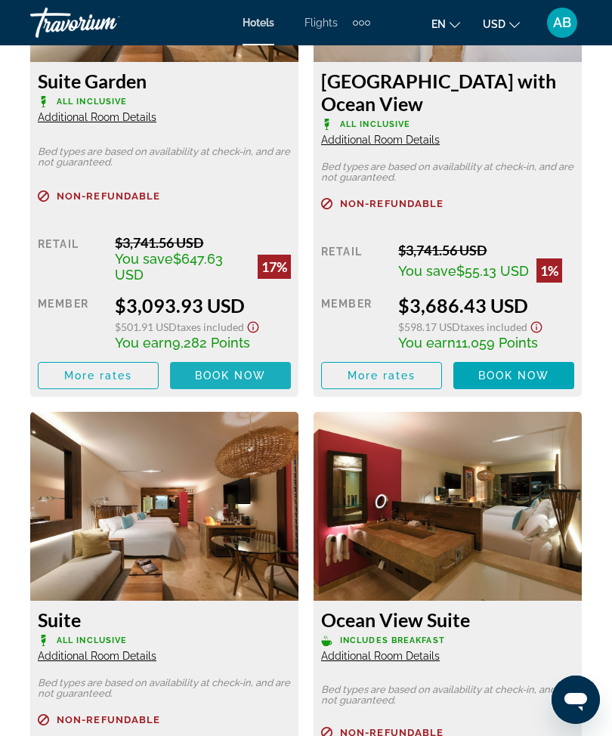
click at [221, 370] on span "Book now" at bounding box center [231, 376] width 72 height 12
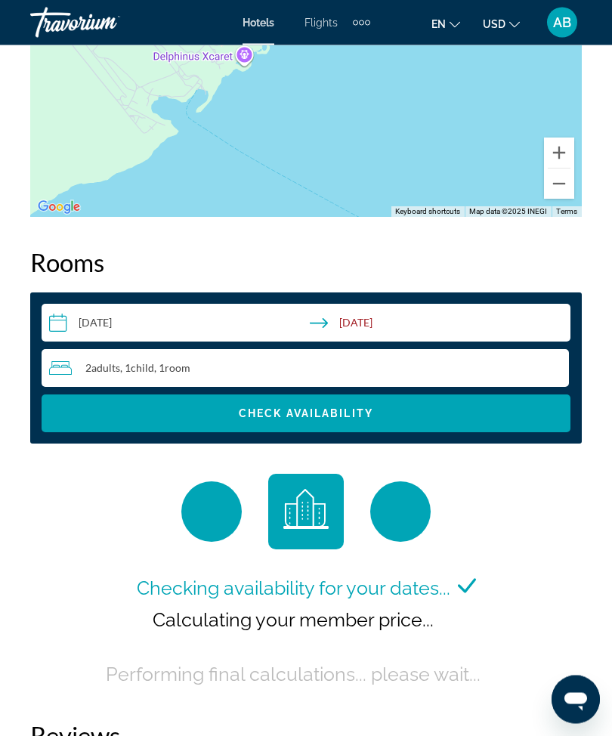
scroll to position [2331, 0]
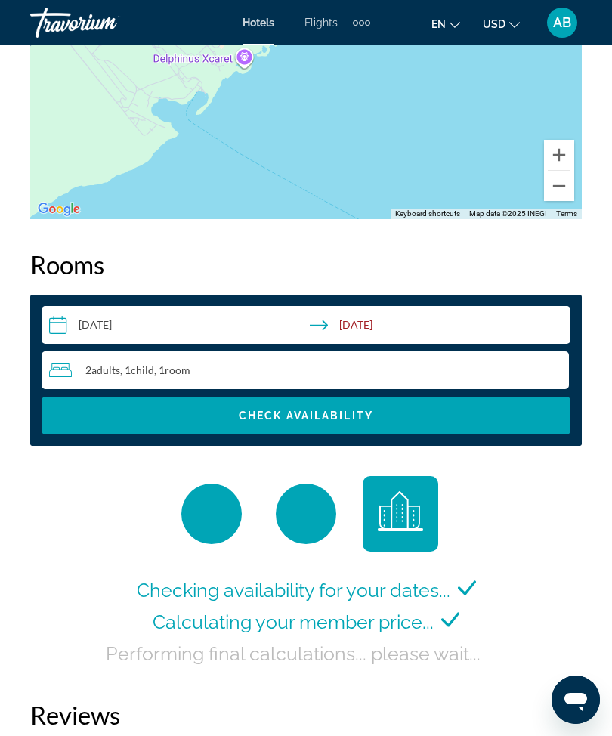
click at [60, 326] on input "**********" at bounding box center [309, 327] width 535 height 42
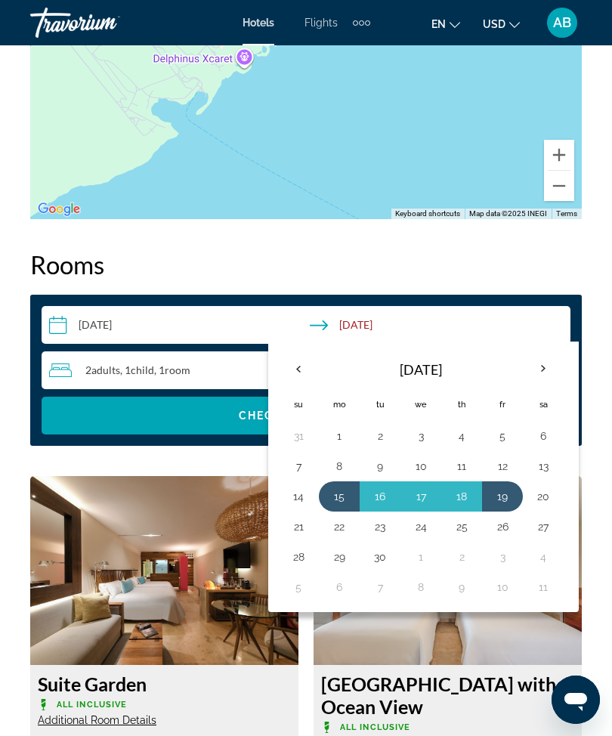
click at [305, 356] on th "Previous month" at bounding box center [298, 368] width 41 height 33
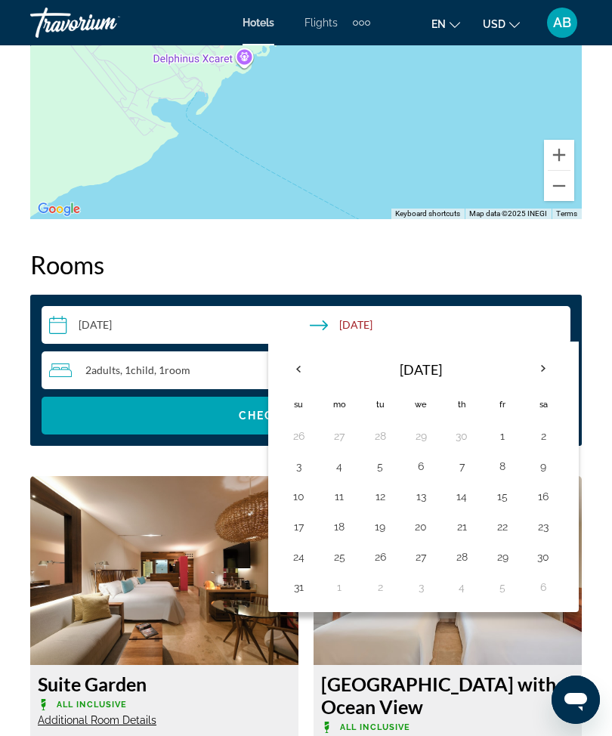
click at [306, 355] on th "Previous month" at bounding box center [298, 368] width 41 height 33
click at [301, 357] on th "Previous month" at bounding box center [298, 368] width 41 height 33
click at [301, 358] on th "Previous month" at bounding box center [298, 368] width 41 height 33
click at [310, 359] on th "Previous month" at bounding box center [298, 368] width 41 height 33
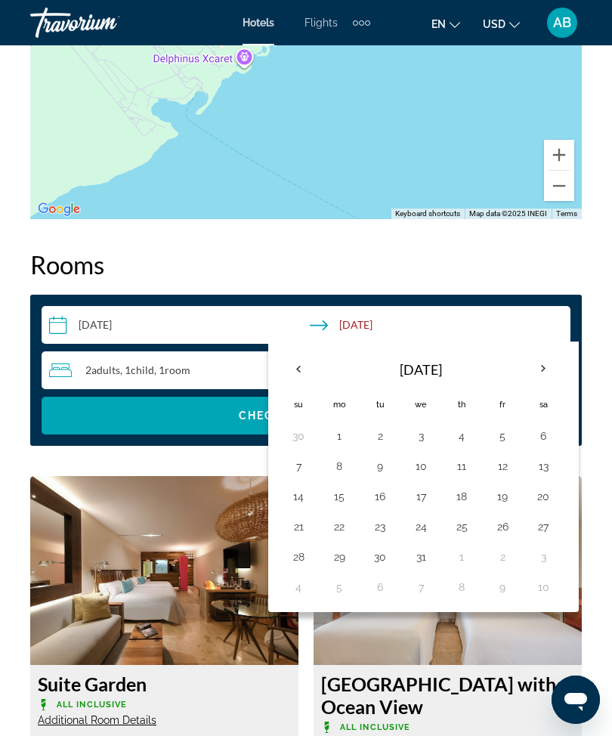
click at [305, 369] on th "Previous month" at bounding box center [298, 368] width 41 height 33
click at [382, 552] on button "25" at bounding box center [380, 557] width 24 height 21
click at [301, 583] on button "30" at bounding box center [299, 587] width 24 height 21
type input "**********"
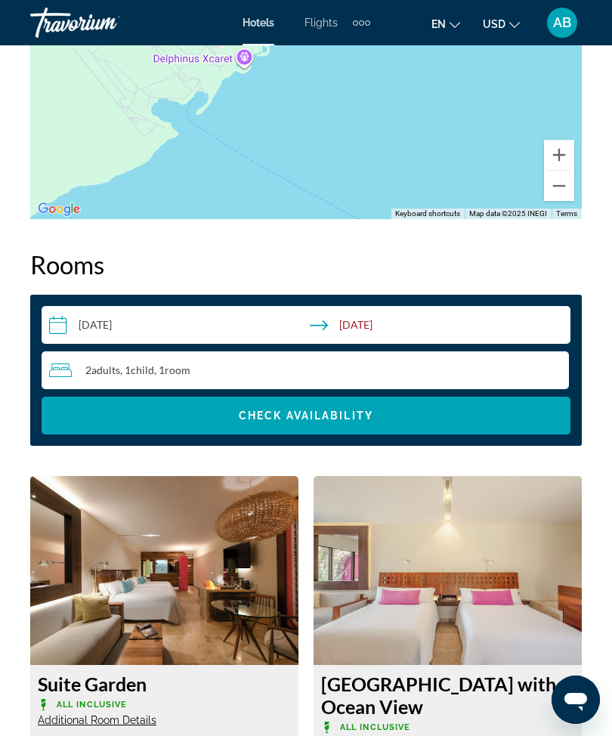
click at [290, 398] on span "Search widget" at bounding box center [306, 416] width 529 height 36
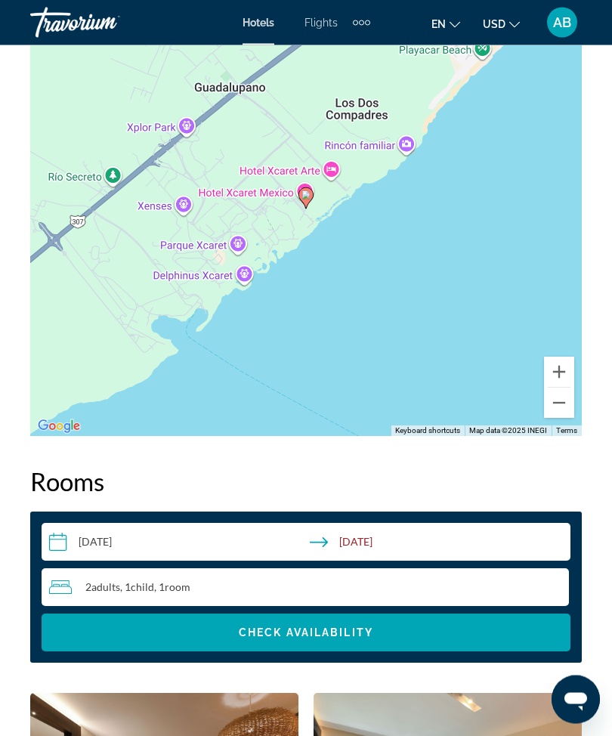
scroll to position [2121, 0]
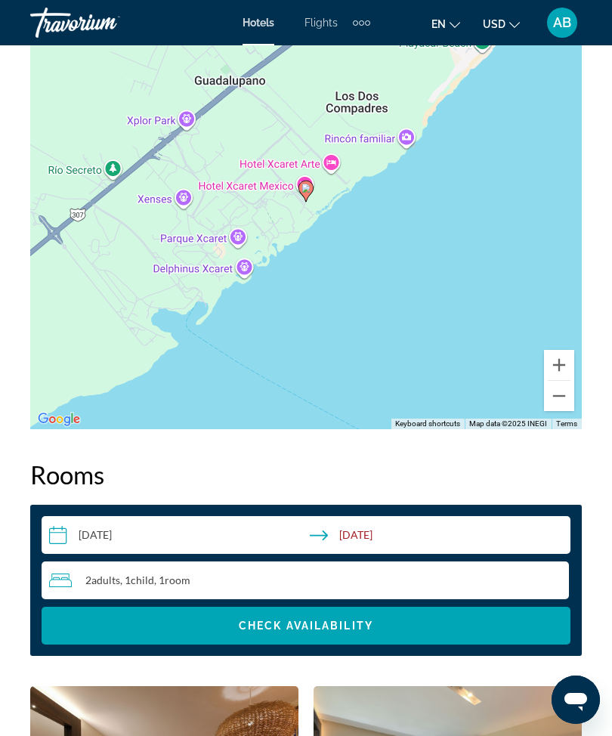
click at [60, 524] on input "**********" at bounding box center [309, 537] width 535 height 42
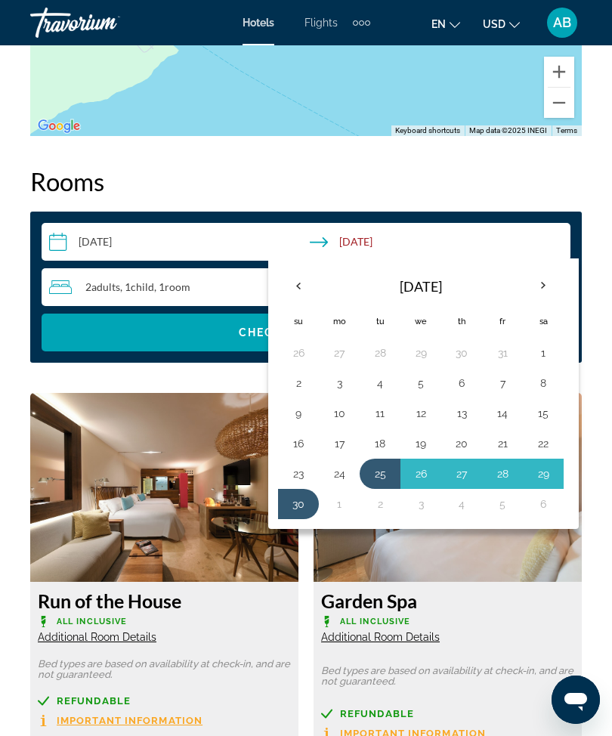
scroll to position [2431, 0]
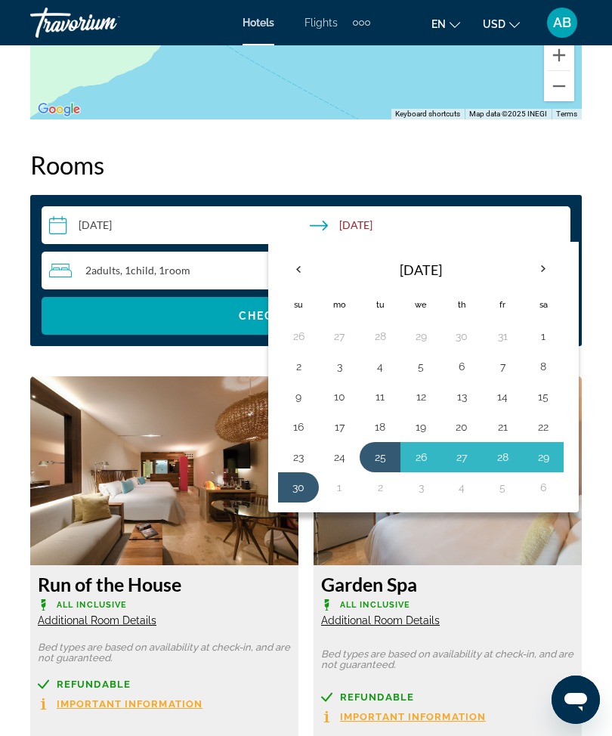
click at [303, 263] on th "Previous month" at bounding box center [298, 269] width 41 height 33
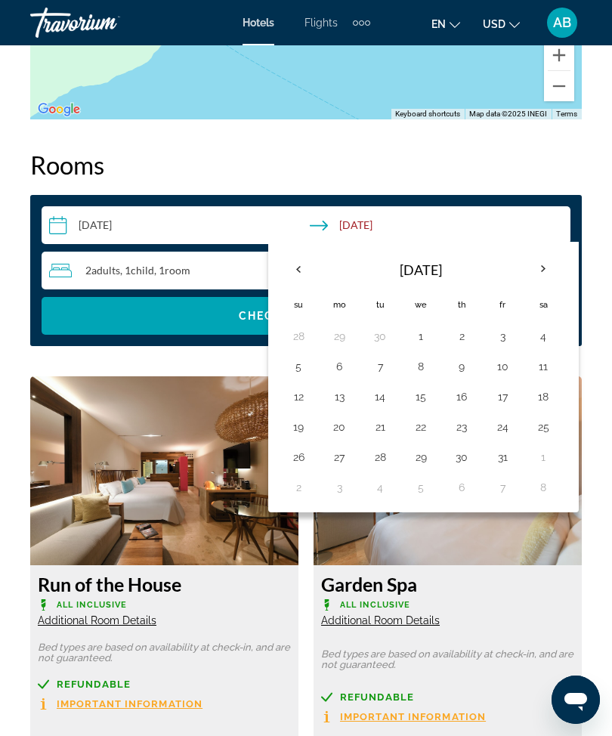
click at [303, 259] on th "Previous month" at bounding box center [298, 269] width 41 height 33
click at [342, 423] on button "22" at bounding box center [339, 427] width 24 height 21
click at [502, 417] on button "26" at bounding box center [503, 427] width 24 height 21
type input "**********"
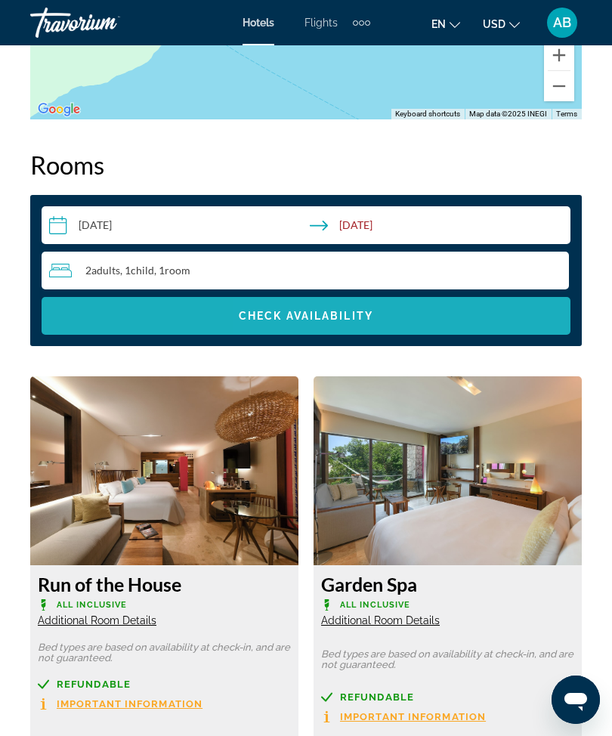
click at [347, 312] on span "Search widget" at bounding box center [306, 316] width 529 height 36
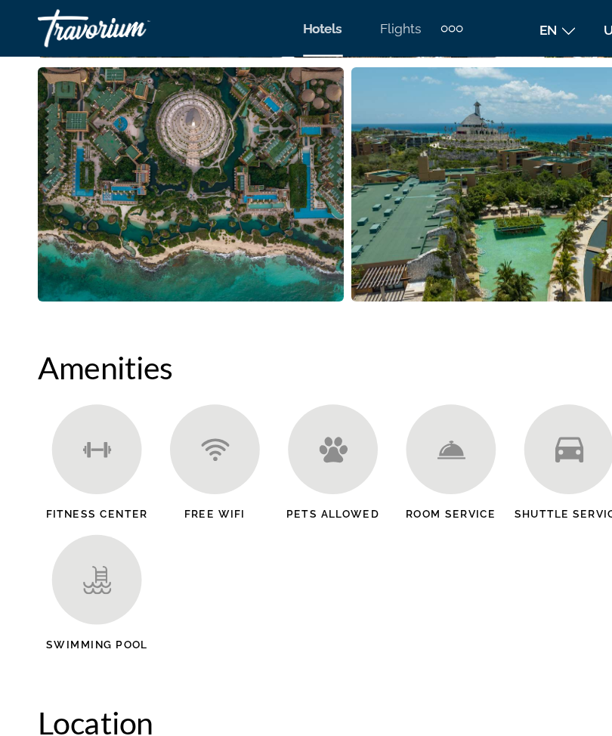
scroll to position [1485, 0]
